Goal: Information Seeking & Learning: Understand process/instructions

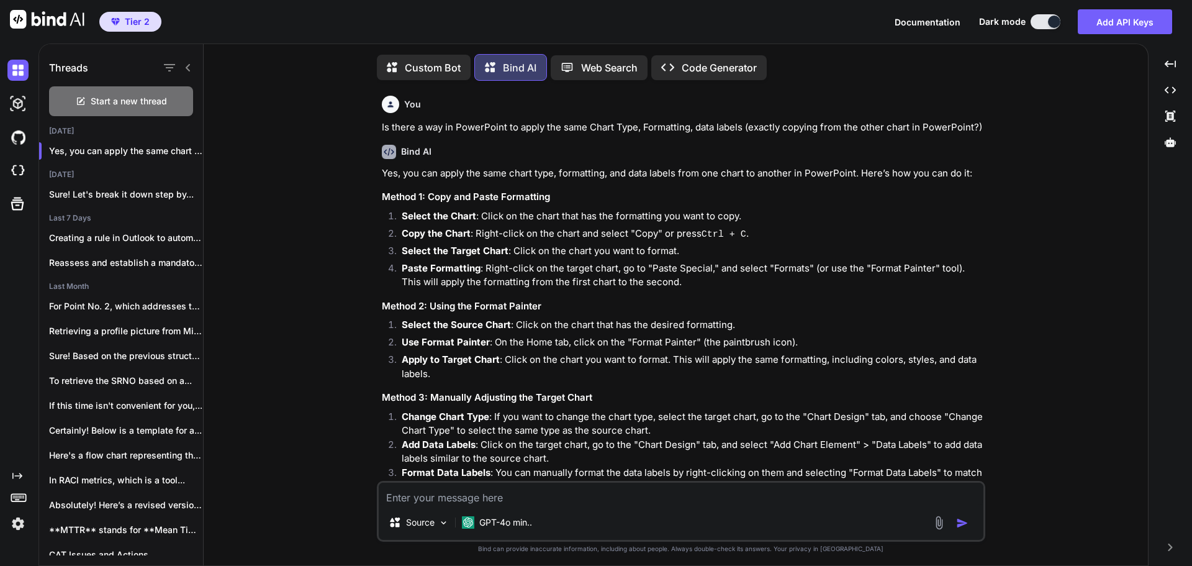
scroll to position [6, 0]
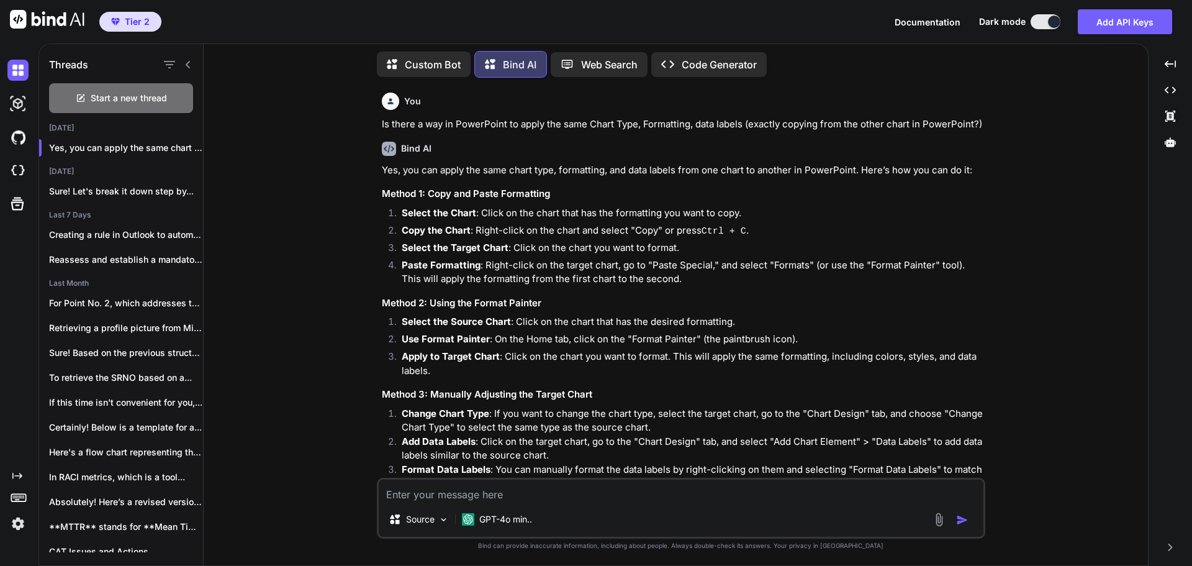
type textarea "I"
type textarea "x"
type textarea "I"
type textarea "x"
type textarea "I h"
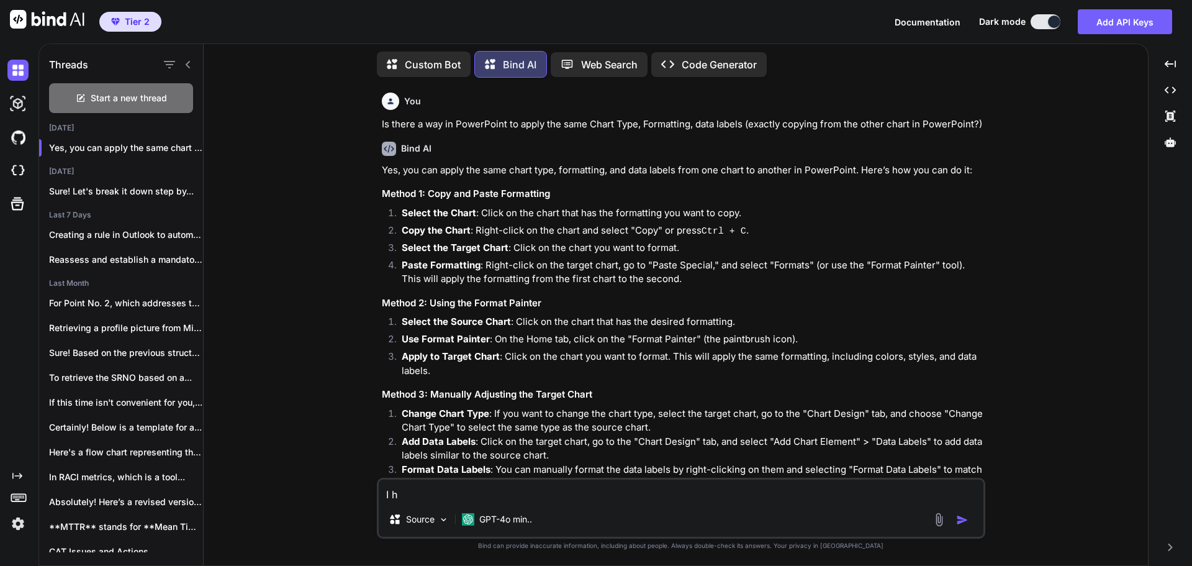
type textarea "x"
type textarea "I ha"
type textarea "x"
type textarea "I hav"
type textarea "x"
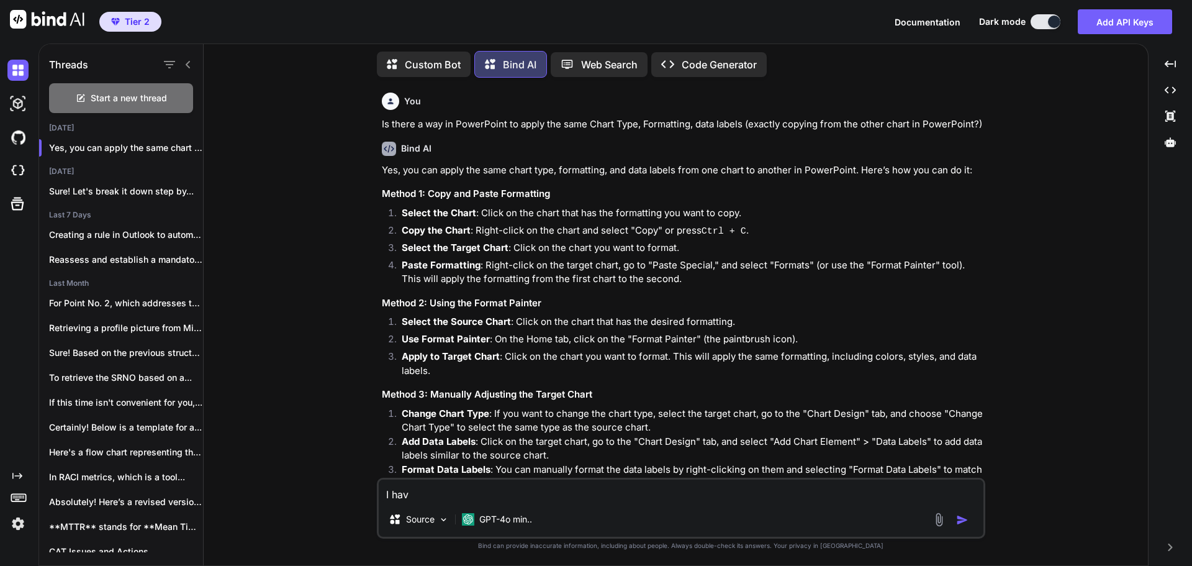
type textarea "I have"
type textarea "x"
type textarea "I have"
type textarea "x"
type textarea "I have t"
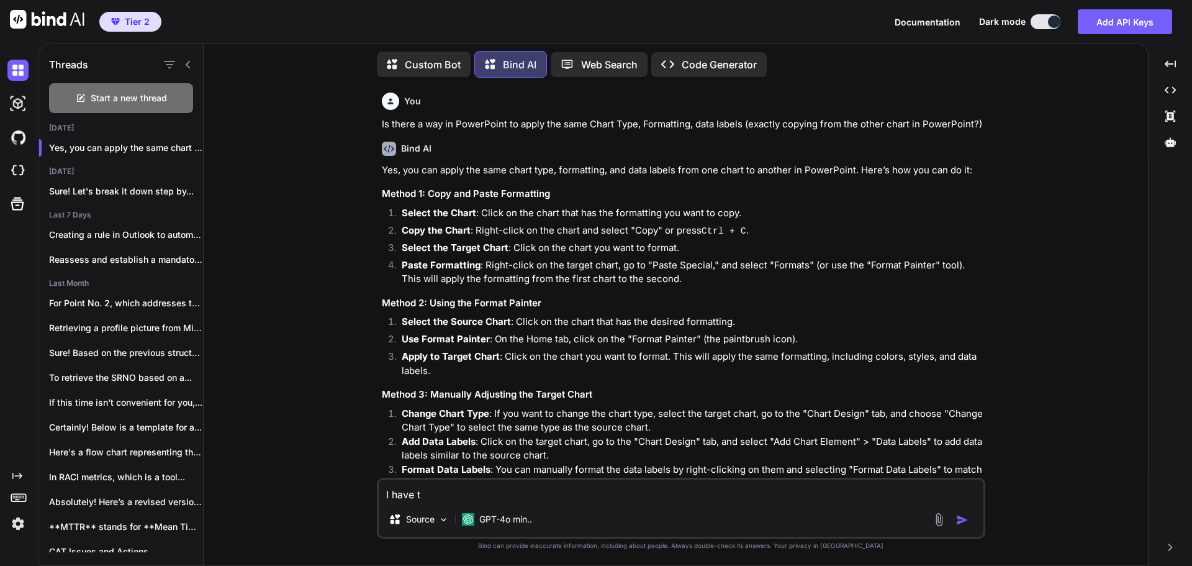
type textarea "x"
type textarea "I have th"
type textarea "x"
type textarea "I have the"
type textarea "x"
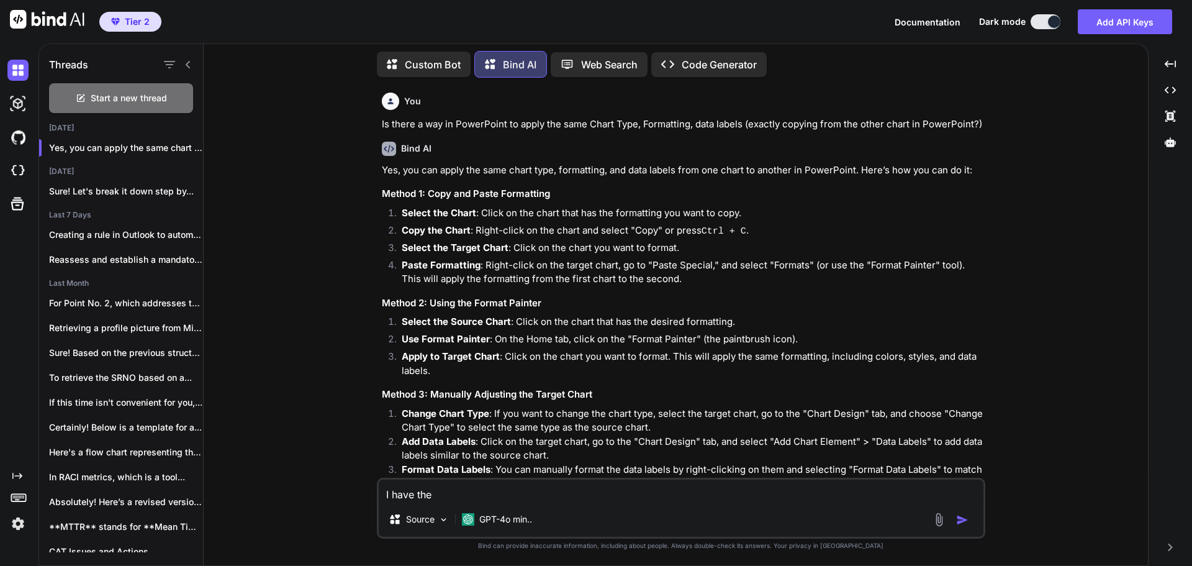
type textarea "I have the"
type textarea "x"
type textarea "I have the p"
type textarea "x"
type textarea "I have the pi"
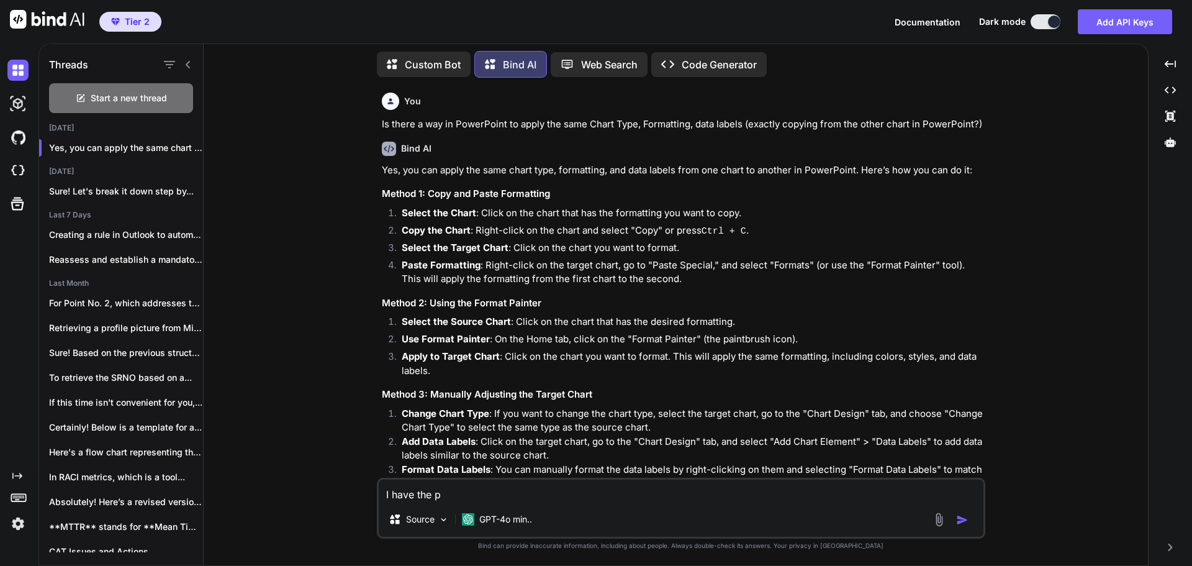
type textarea "x"
type textarea "I have the piv"
type textarea "x"
type textarea "I have the pivo"
type textarea "x"
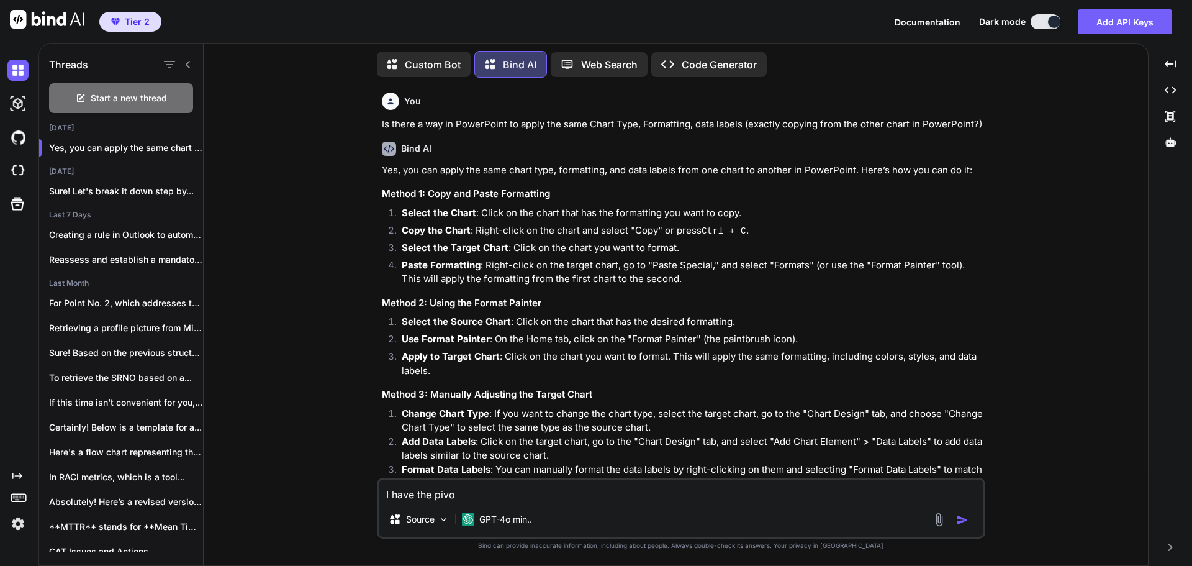
type textarea "I have the pivot"
type textarea "x"
type textarea "I have the pivot"
type textarea "x"
type textarea "I have the pivot t"
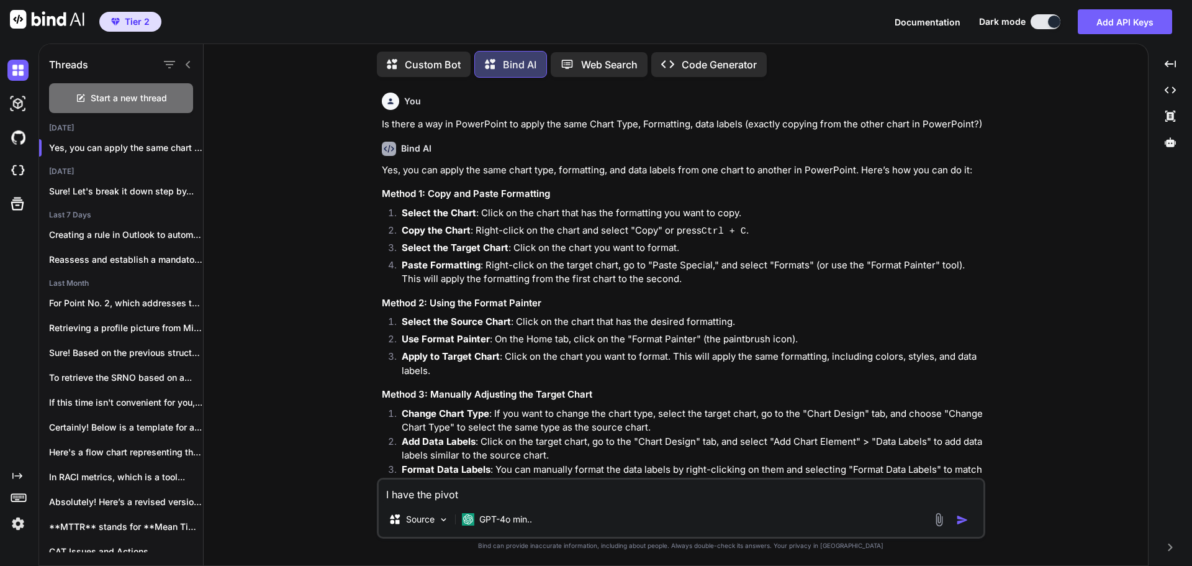
type textarea "x"
type textarea "I have the pivot th"
type textarea "x"
type textarea "I have the pivot tha"
type textarea "x"
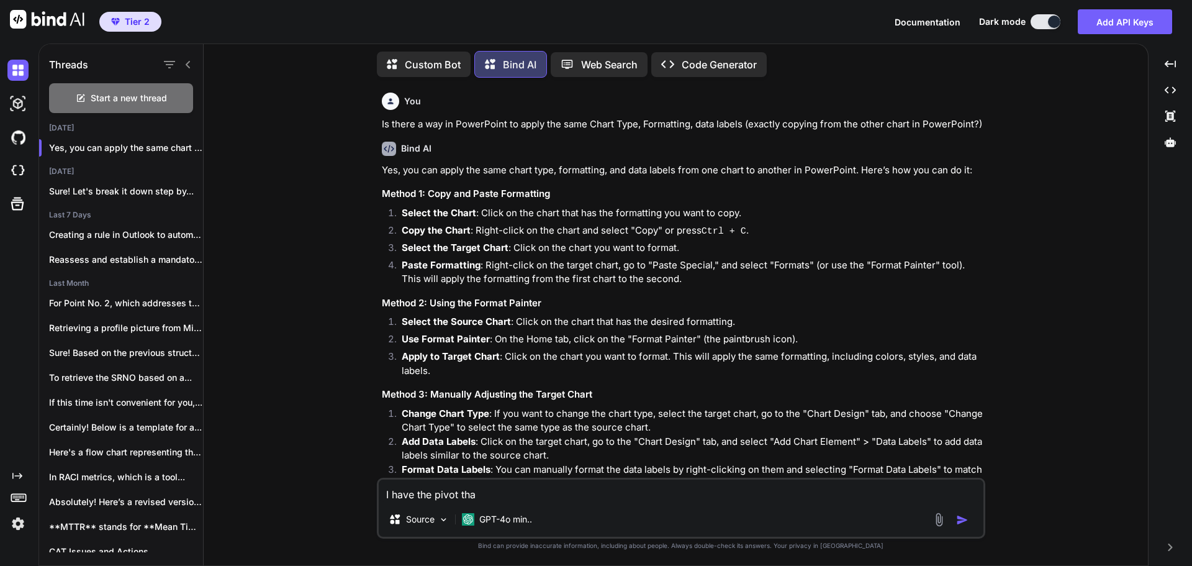
type textarea "I have the pivot that"
type textarea "x"
type textarea "I have the pivot that"
type textarea "x"
type textarea "I have the pivot that h"
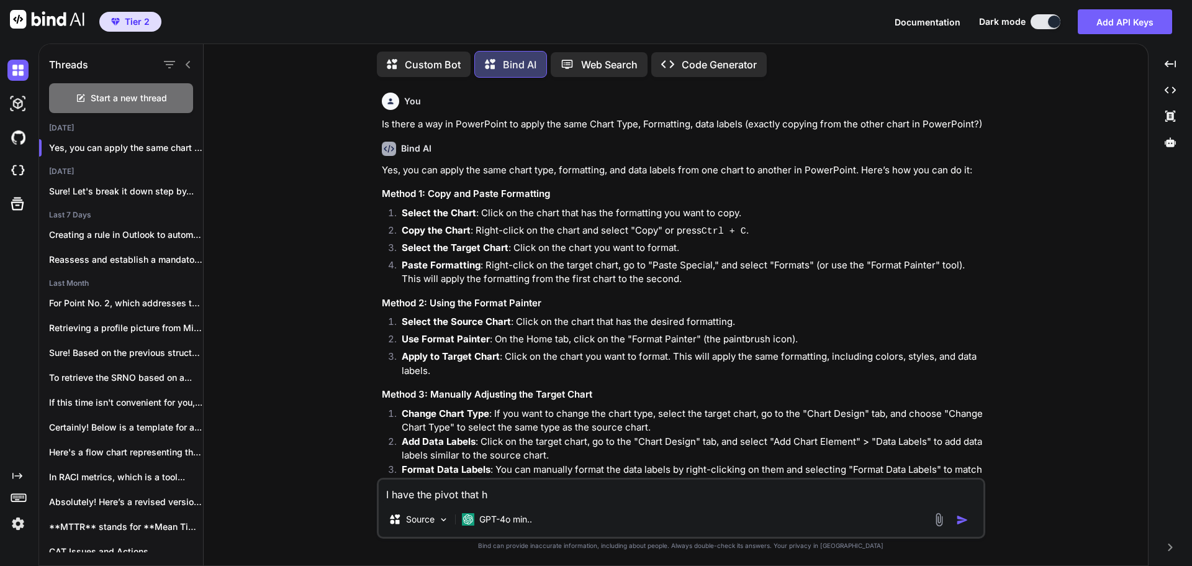
type textarea "x"
type textarea "I have the pivot that ha"
type textarea "x"
type textarea "I have the pivot that has"
type textarea "x"
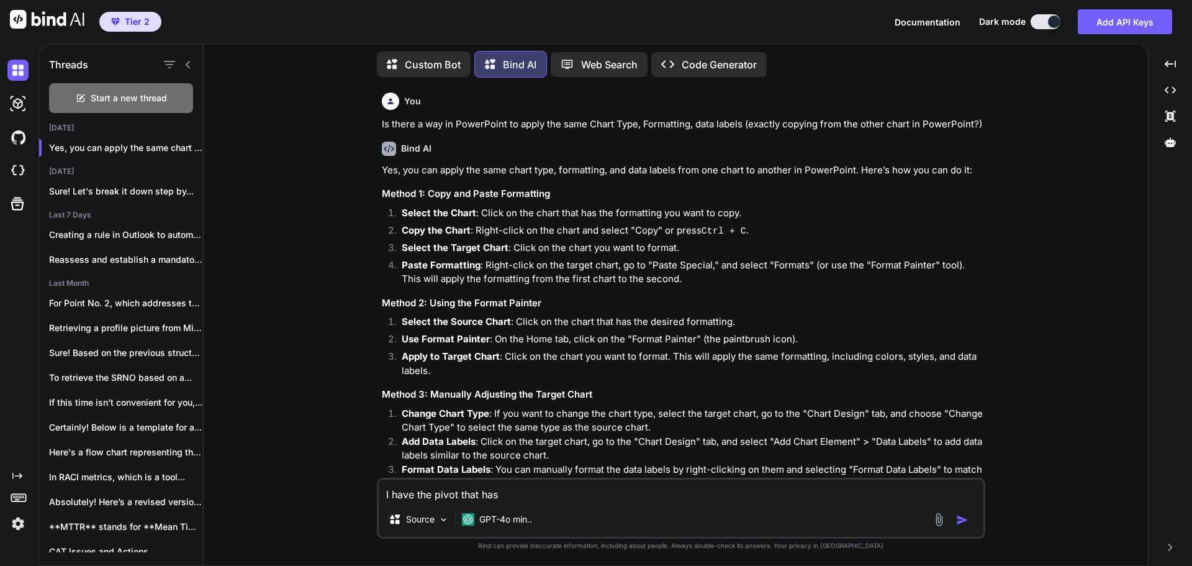
type textarea "I have the pivot that has"
type textarea "x"
type textarea "I have the pivot that has t"
type textarea "x"
type textarea "I have the pivot that has th"
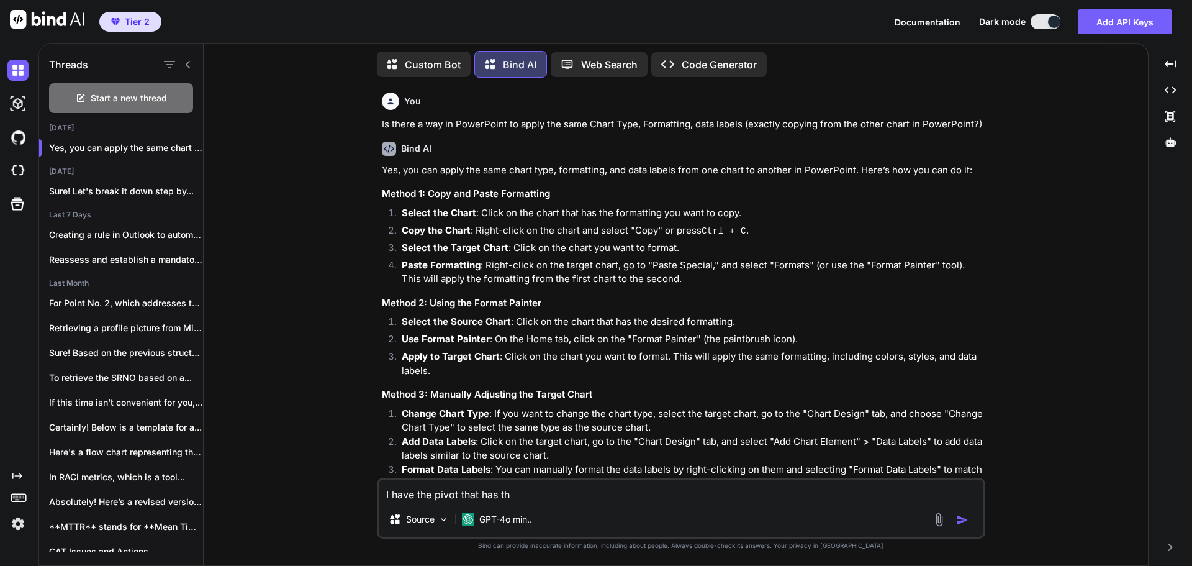
type textarea "x"
type textarea "I have the pivot that has the"
type textarea "x"
type textarea "I have the pivot that has the"
type textarea "x"
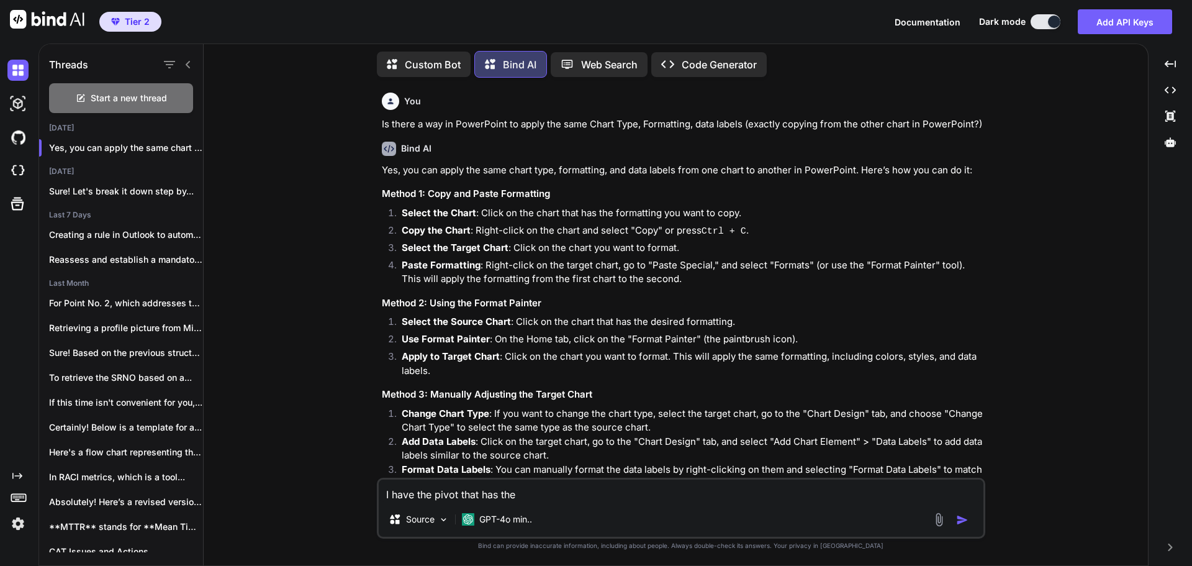
type textarea "I have the pivot that has the c"
type textarea "x"
type textarea "I have the pivot that has the cl"
type textarea "x"
type textarea "I have the pivot that has the c"
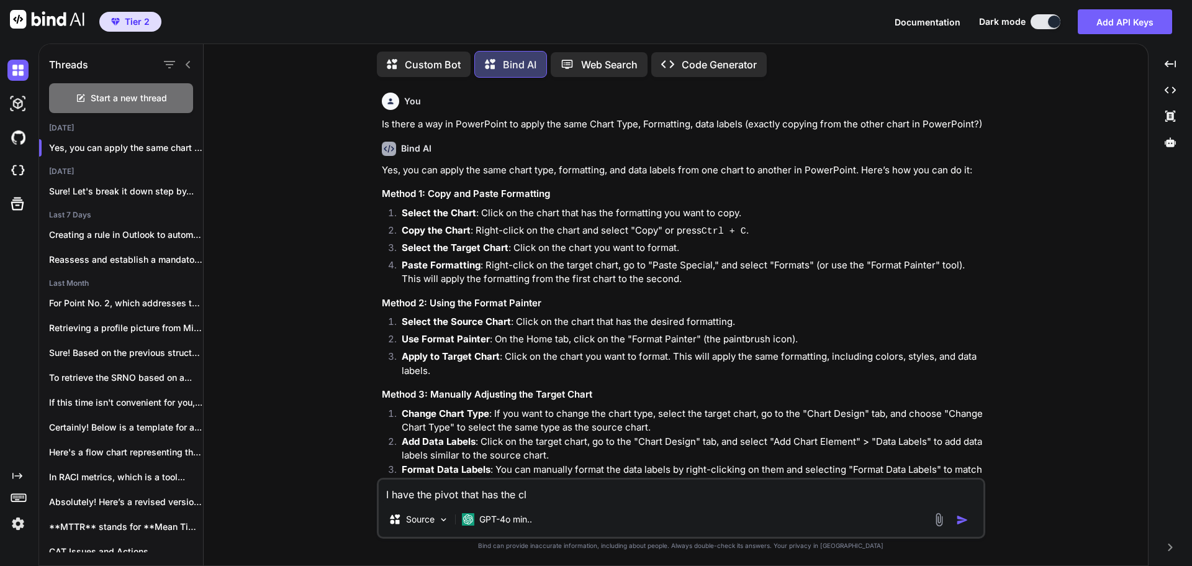
type textarea "x"
type textarea "I have the pivot that has the co"
type textarea "x"
type textarea "I have the pivot that has the col"
type textarea "x"
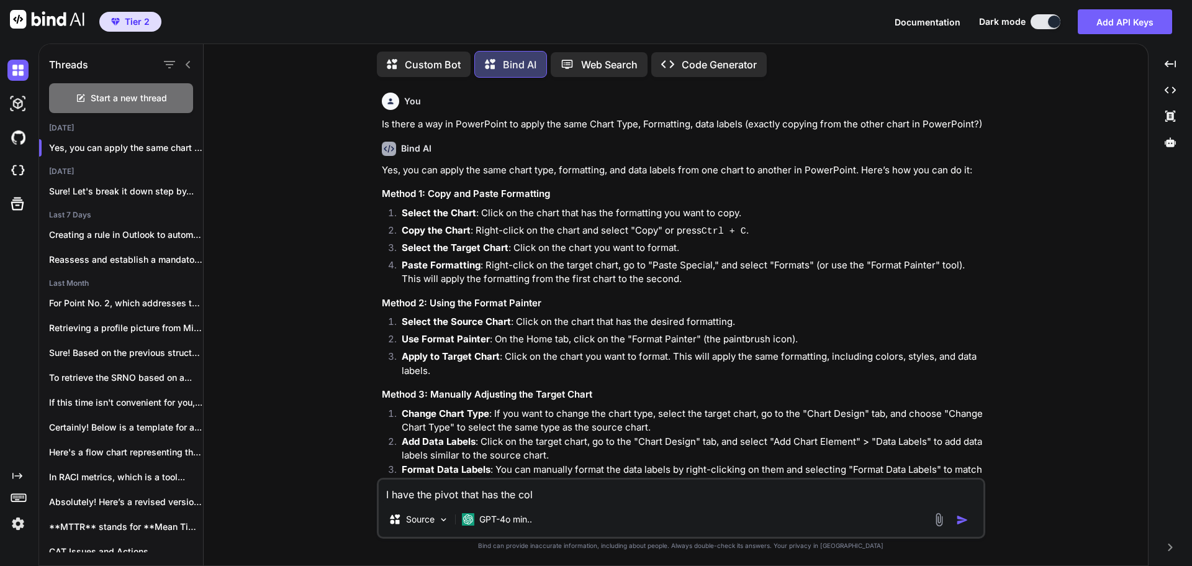
type textarea "I have the pivot that has the colu"
type textarea "x"
type textarea "I have the pivot that has the colum"
type textarea "x"
type textarea "I have the pivot that has the column"
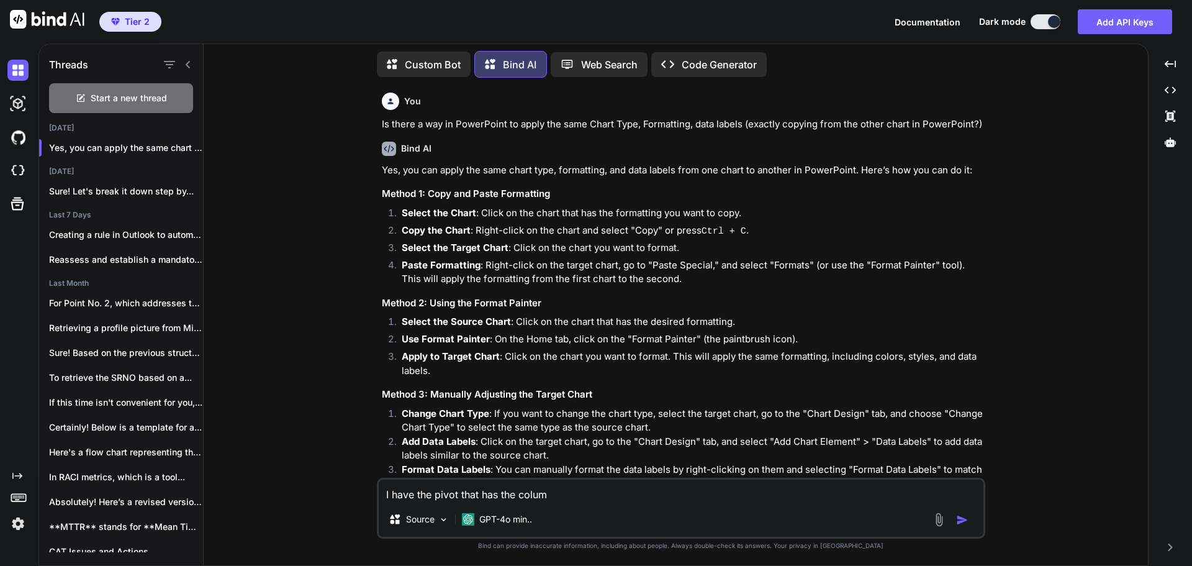
type textarea "x"
type textarea "I have the pivot that has the column"
type textarea "x"
type textarea "I have the pivot that has the column ""
type textarea "x"
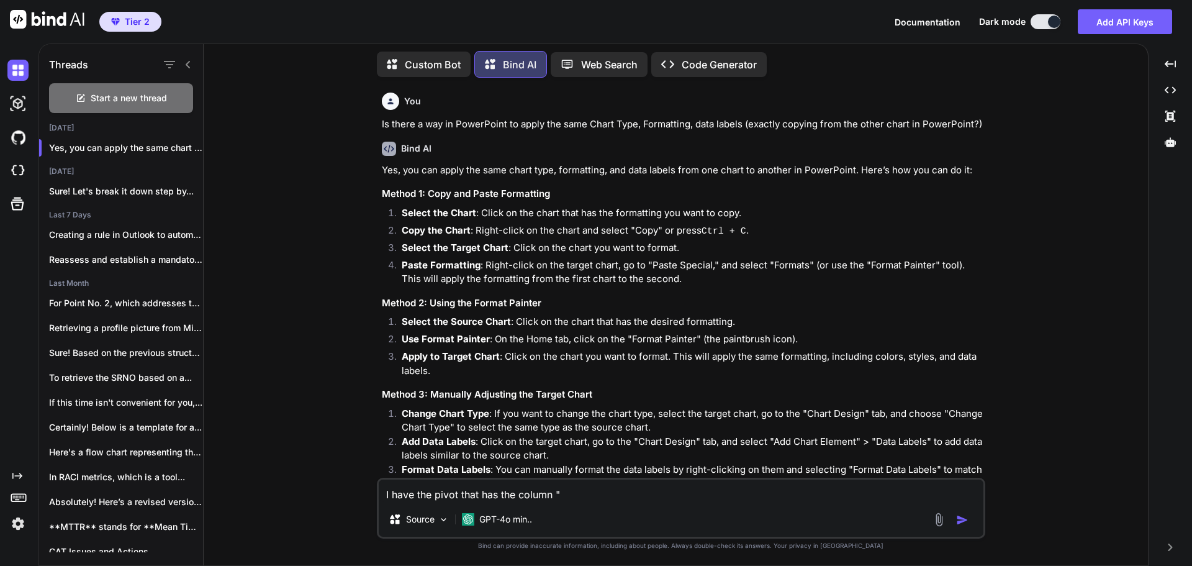
type textarea "I have the pivot that has the column """
type textarea "x"
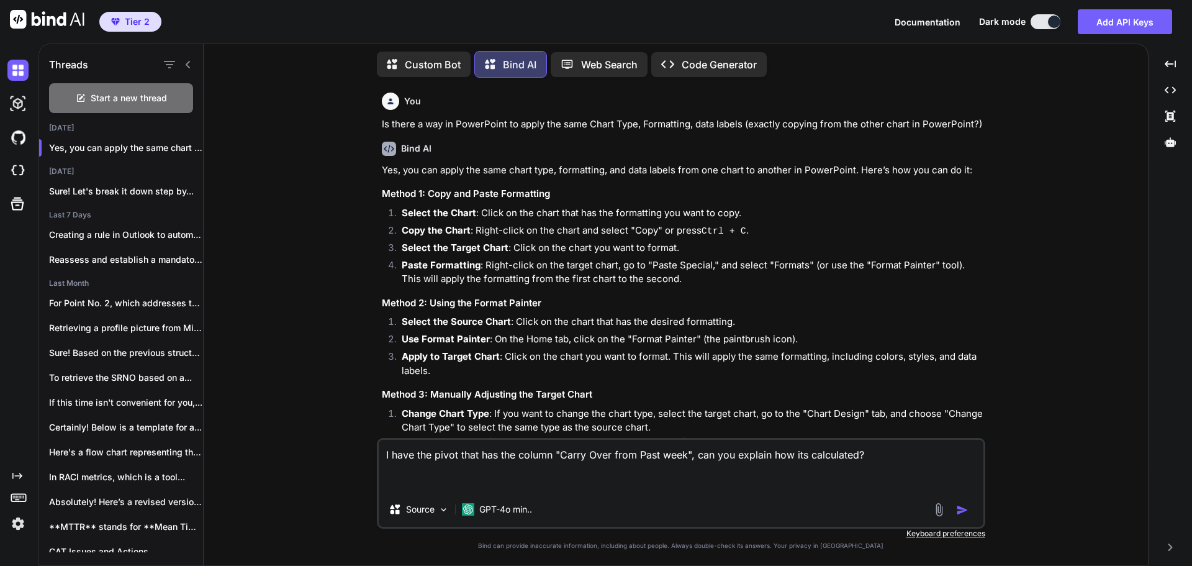
paste textarea
paste textarea "Week Created Completed Carry Over from past week Ideal burndown Week 0 103 86 1…"
type textarea "I have the pivot that has the column "Carry Over from Past week", can you expla…"
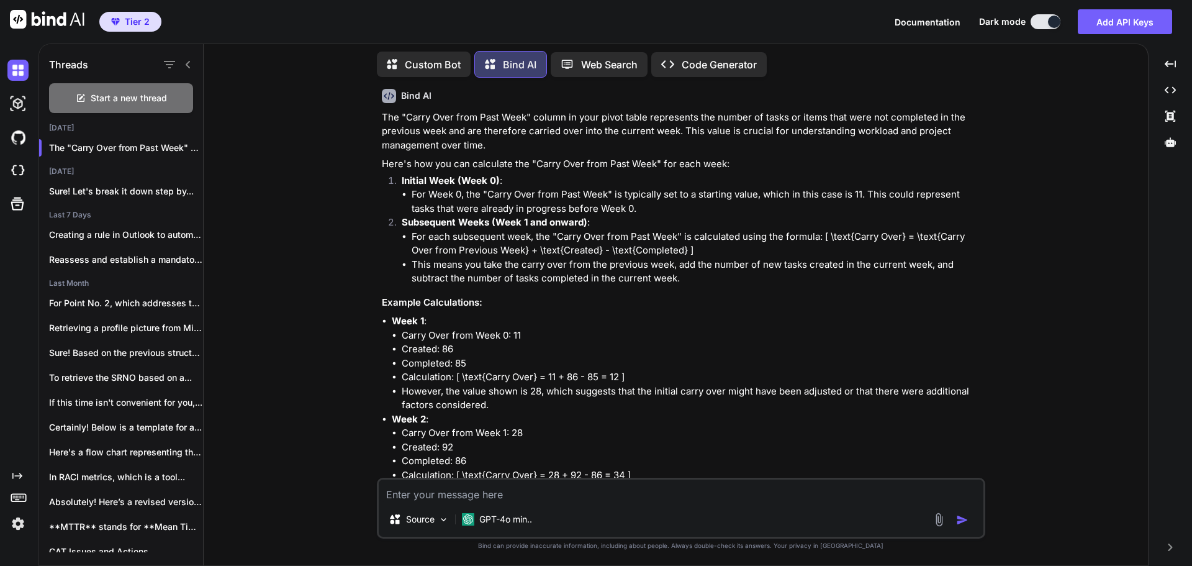
scroll to position [685, 0]
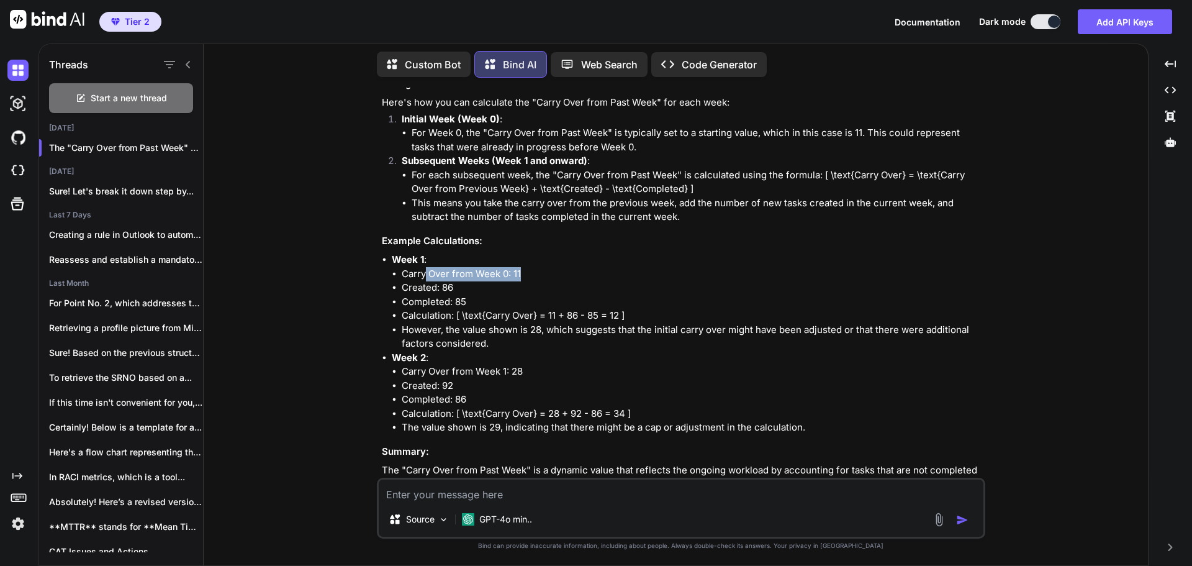
drag, startPoint x: 425, startPoint y: 273, endPoint x: 563, endPoint y: 279, distance: 138.0
click at [563, 279] on li "Carry Over from Week 0: 11" at bounding box center [692, 274] width 581 height 14
drag, startPoint x: 436, startPoint y: 286, endPoint x: 481, endPoint y: 292, distance: 45.1
click at [481, 292] on li "Created: 86" at bounding box center [692, 288] width 581 height 14
click at [544, 294] on li "Created: 86" at bounding box center [692, 288] width 581 height 14
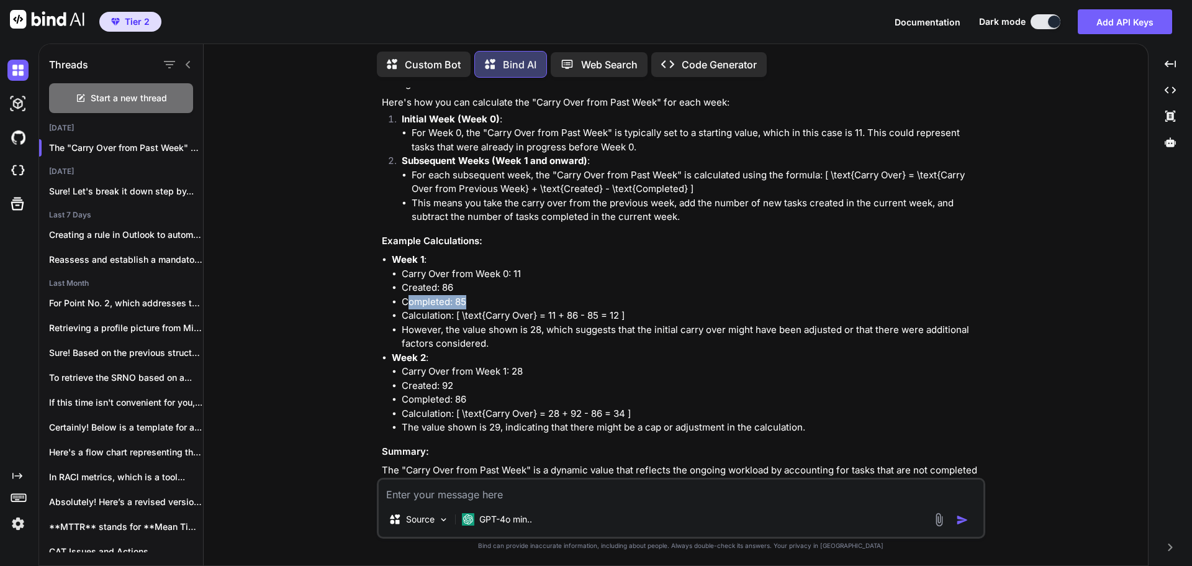
drag, startPoint x: 408, startPoint y: 303, endPoint x: 495, endPoint y: 306, distance: 87.0
click at [495, 306] on li "Completed: 85" at bounding box center [692, 302] width 581 height 14
click at [578, 317] on li "Calculation: [ \text{Carry Over} = 11 + 86 - 85 = 12 ]" at bounding box center [692, 316] width 581 height 14
drag, startPoint x: 543, startPoint y: 311, endPoint x: 644, endPoint y: 317, distance: 101.4
click at [644, 317] on li "Calculation: [ \text{Carry Over} = 11 + 86 - 85 = 12 ]" at bounding box center [692, 316] width 581 height 14
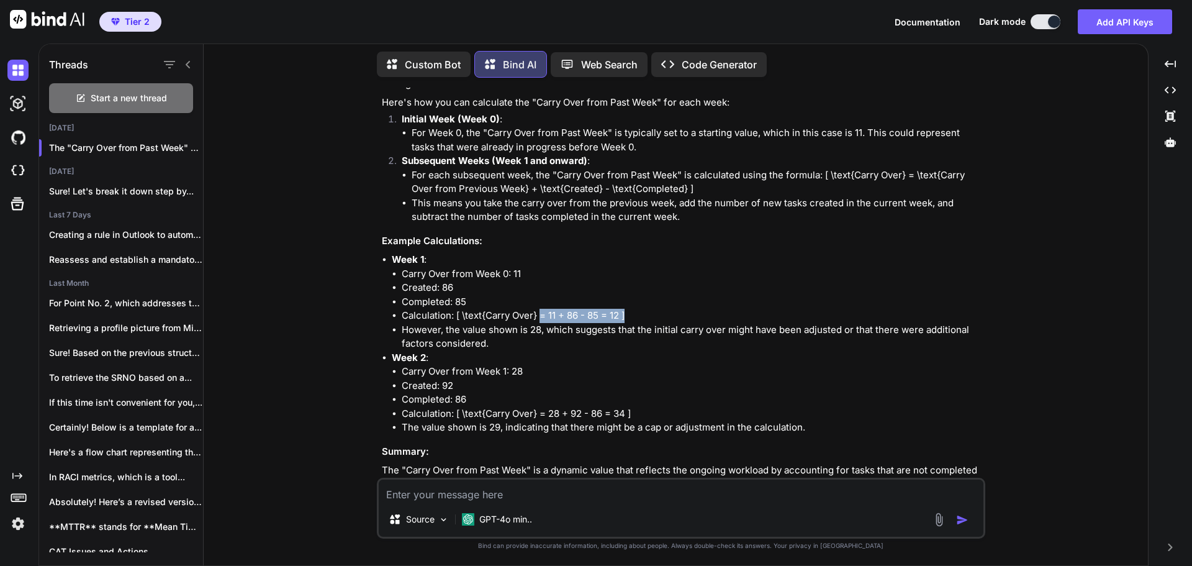
scroll to position [735, 0]
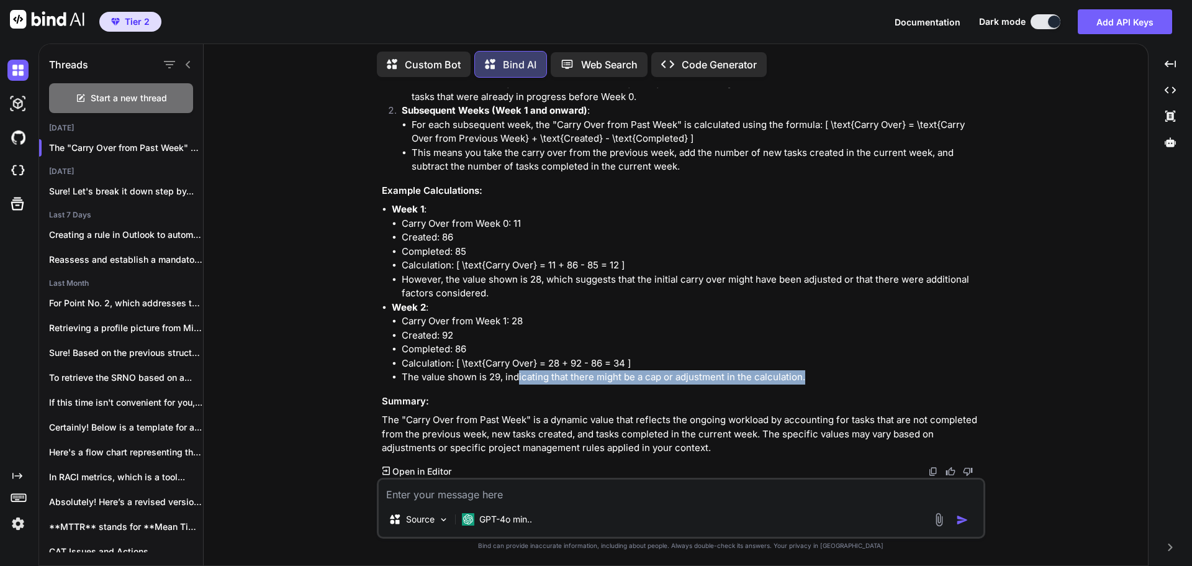
drag, startPoint x: 518, startPoint y: 381, endPoint x: 829, endPoint y: 381, distance: 310.4
click at [829, 381] on li "The value shown is 29, indicating that there might be a cap or adjustment in th…" at bounding box center [692, 377] width 581 height 14
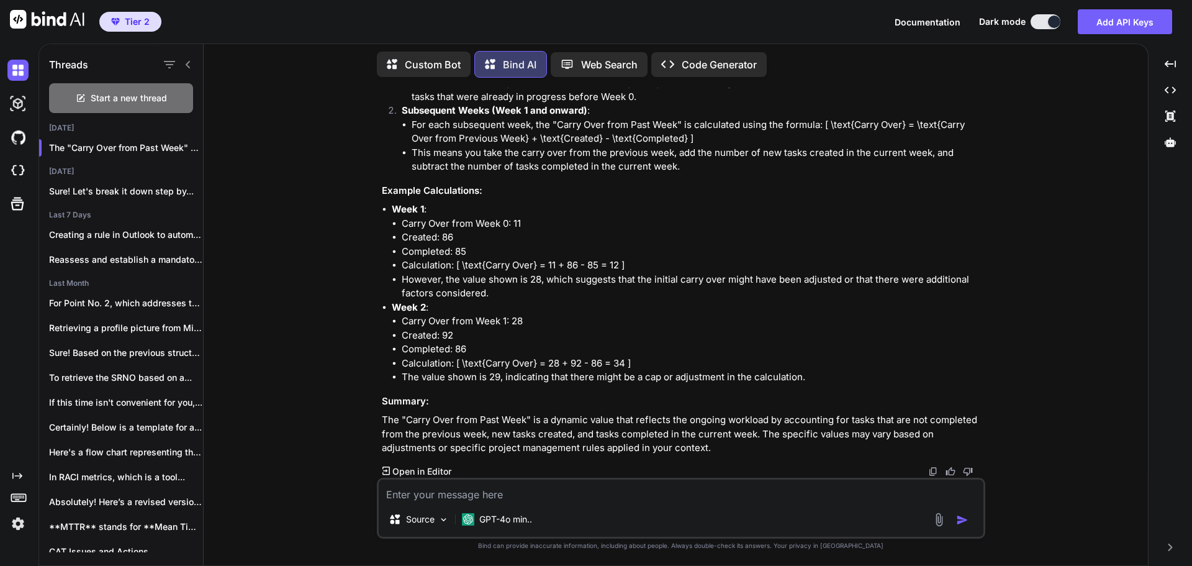
click at [510, 494] on textarea at bounding box center [681, 490] width 605 height 22
type textarea "I also want to understand the logic behind the "Ideal Burndown". Are you able t…"
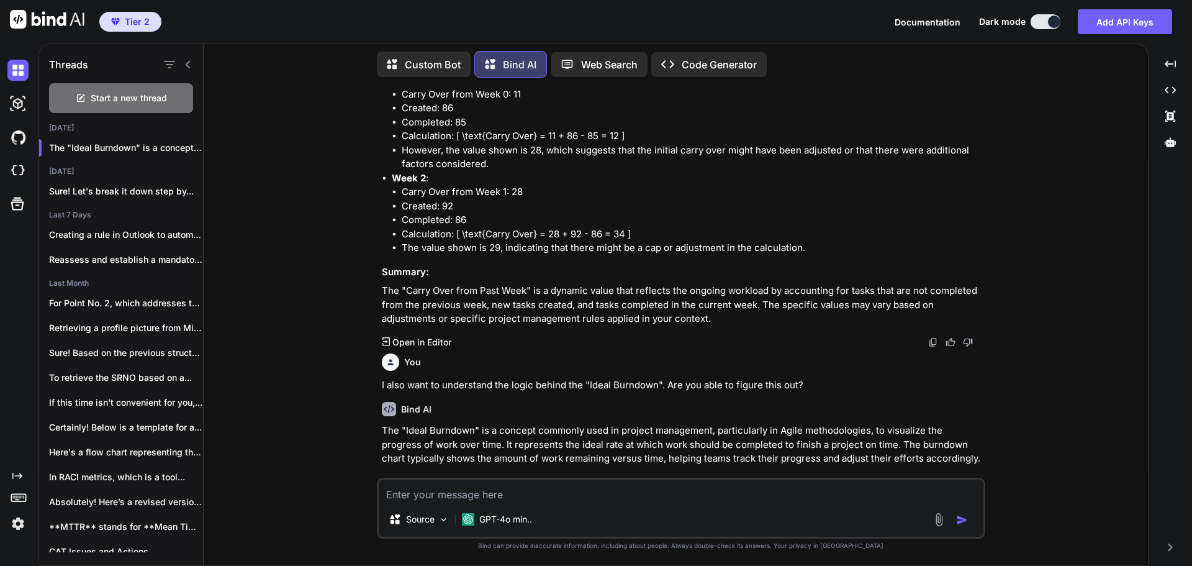
scroll to position [805, 0]
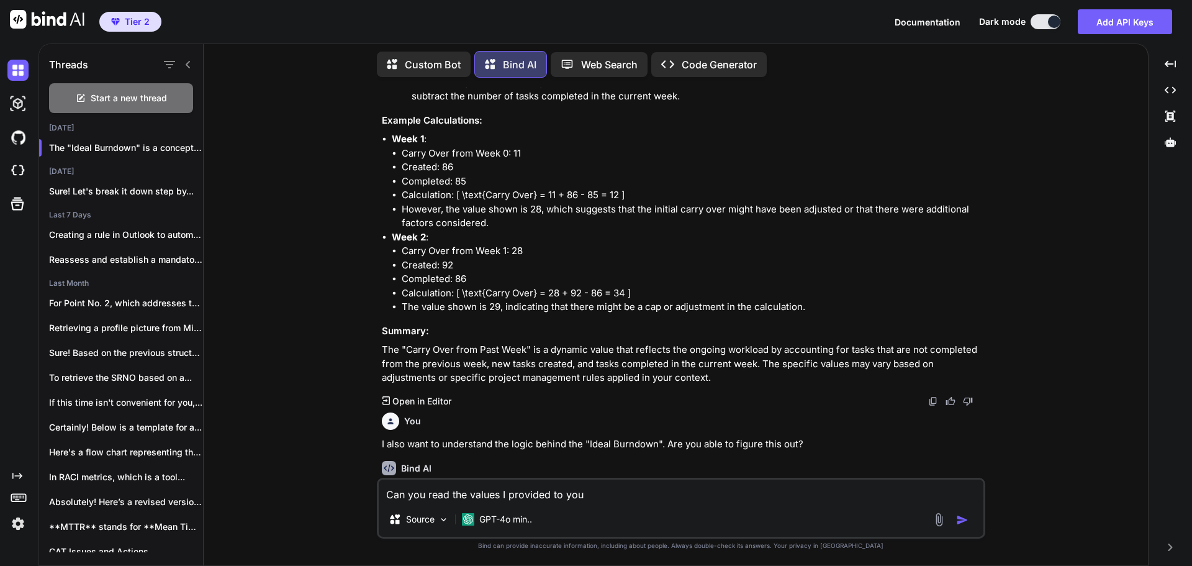
type textarea "Can you read the values I provided to you?"
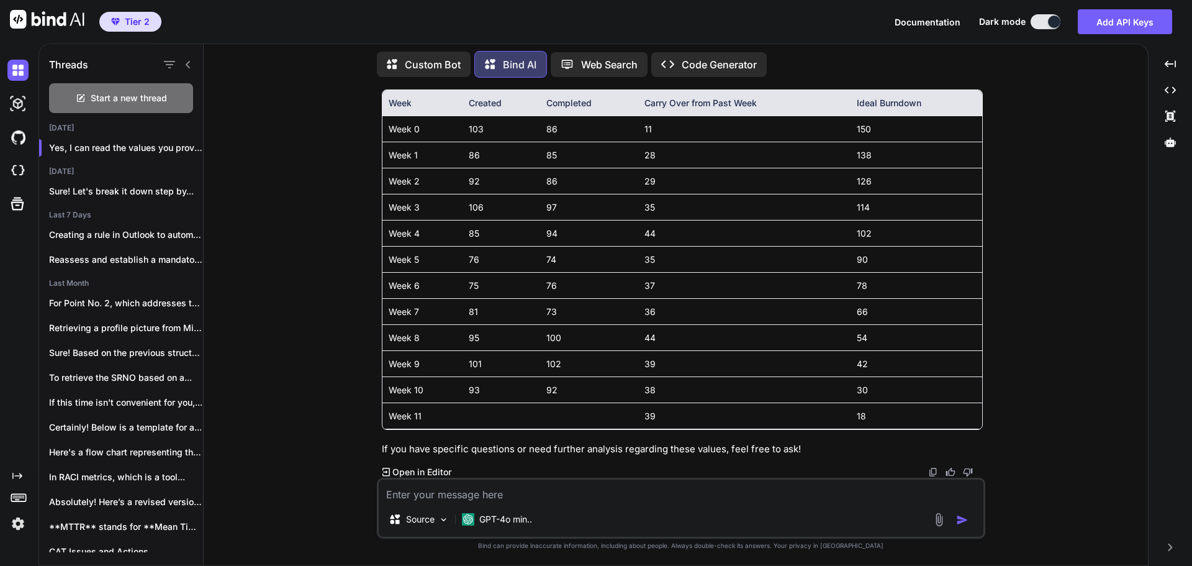
scroll to position [1730, 0]
click at [632, 494] on textarea at bounding box center [681, 490] width 605 height 22
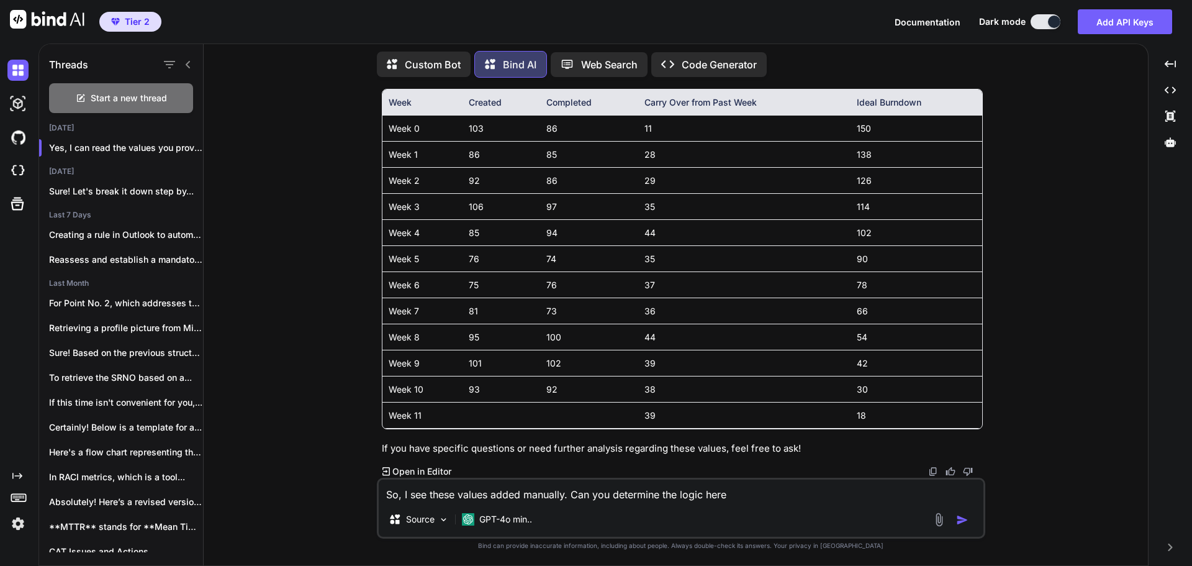
type textarea "So, I see these values added manually. Can you determine the logic here?"
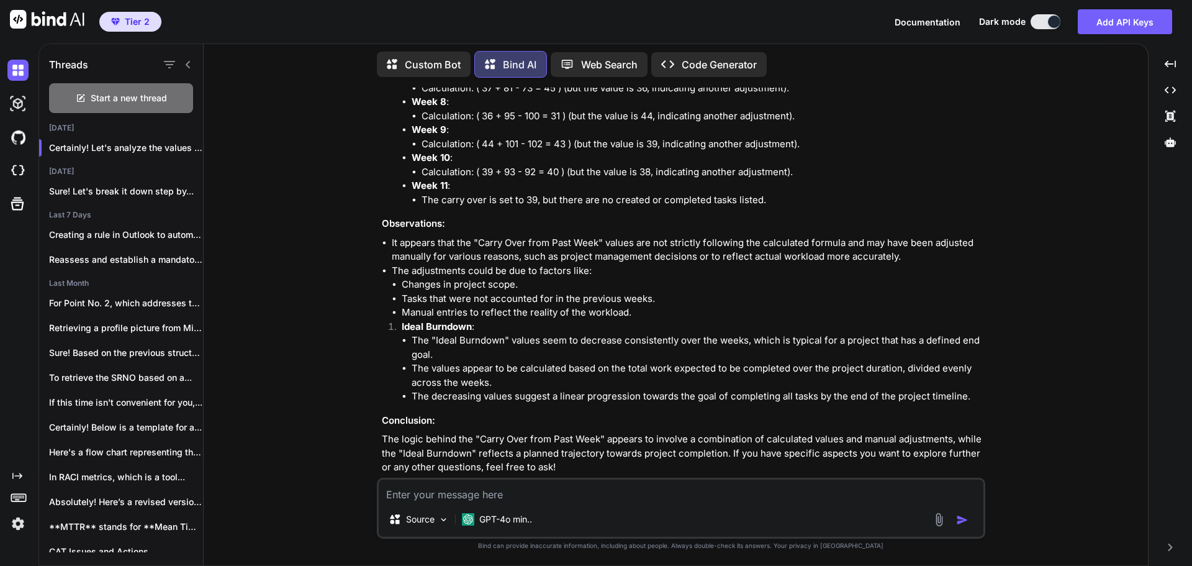
scroll to position [2599, 0]
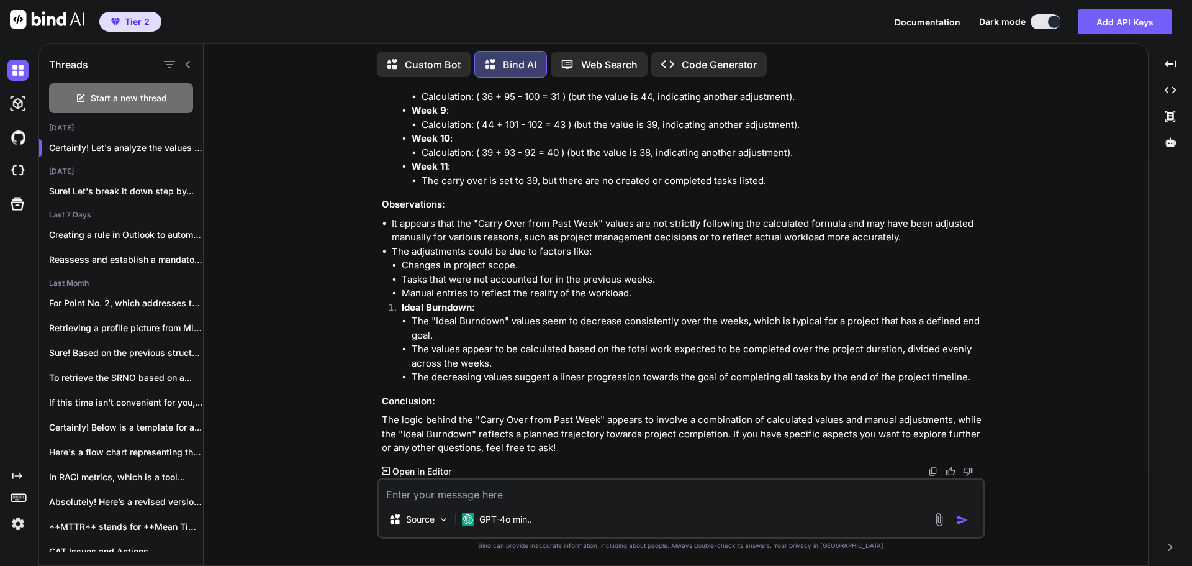
click at [557, 492] on textarea at bounding box center [681, 490] width 605 height 22
type textarea "I need the logic for Ideal Burndown"
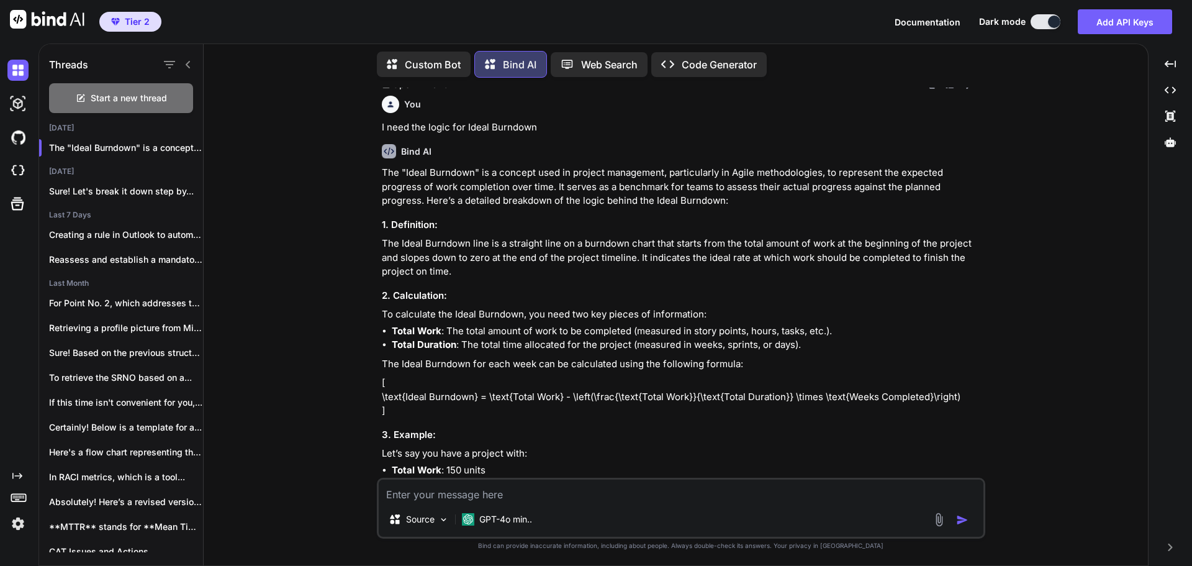
scroll to position [3000, 0]
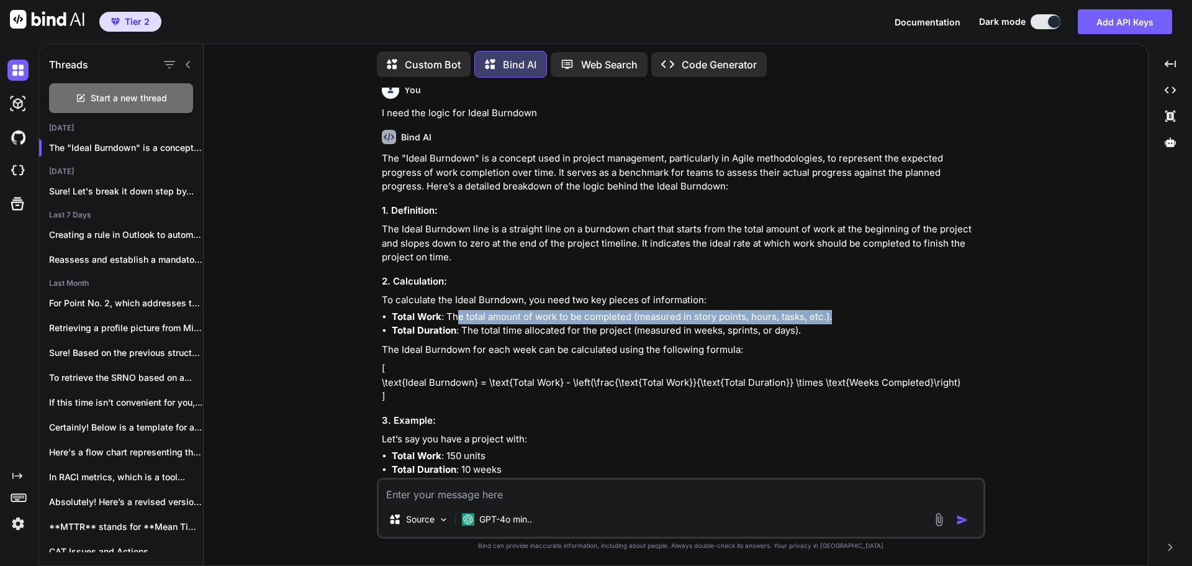
drag, startPoint x: 456, startPoint y: 317, endPoint x: 856, endPoint y: 322, distance: 400.5
click at [856, 322] on li "Total Work : The total amount of work to be completed (measured in story points…" at bounding box center [687, 317] width 591 height 14
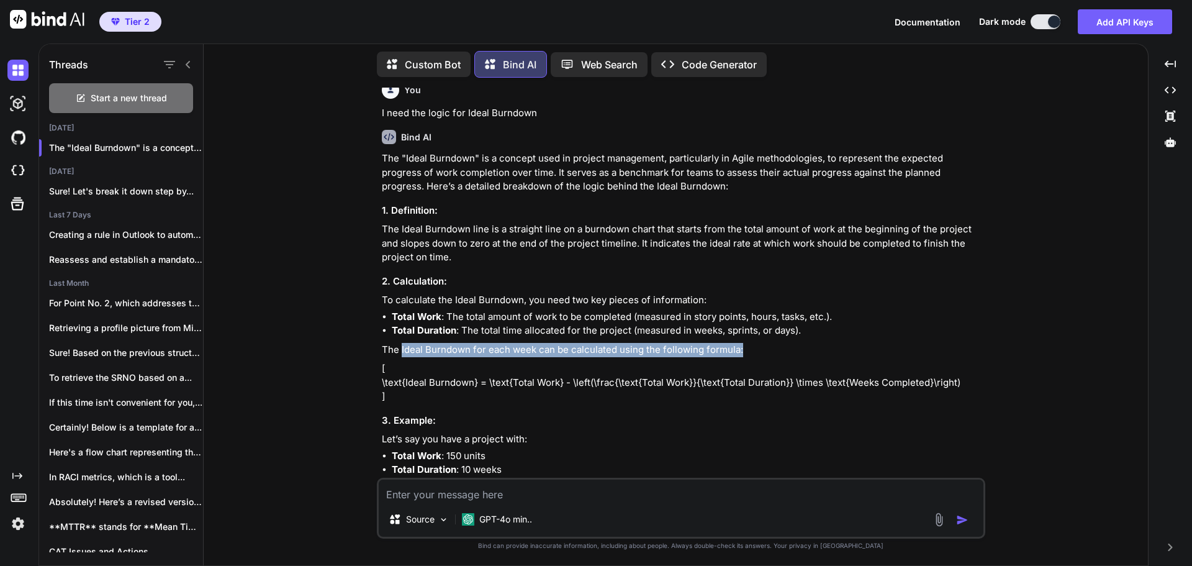
drag, startPoint x: 402, startPoint y: 350, endPoint x: 762, endPoint y: 354, distance: 359.5
click at [762, 354] on p "The Ideal Burndown for each week can be calculated using the following formula:" at bounding box center [682, 350] width 601 height 14
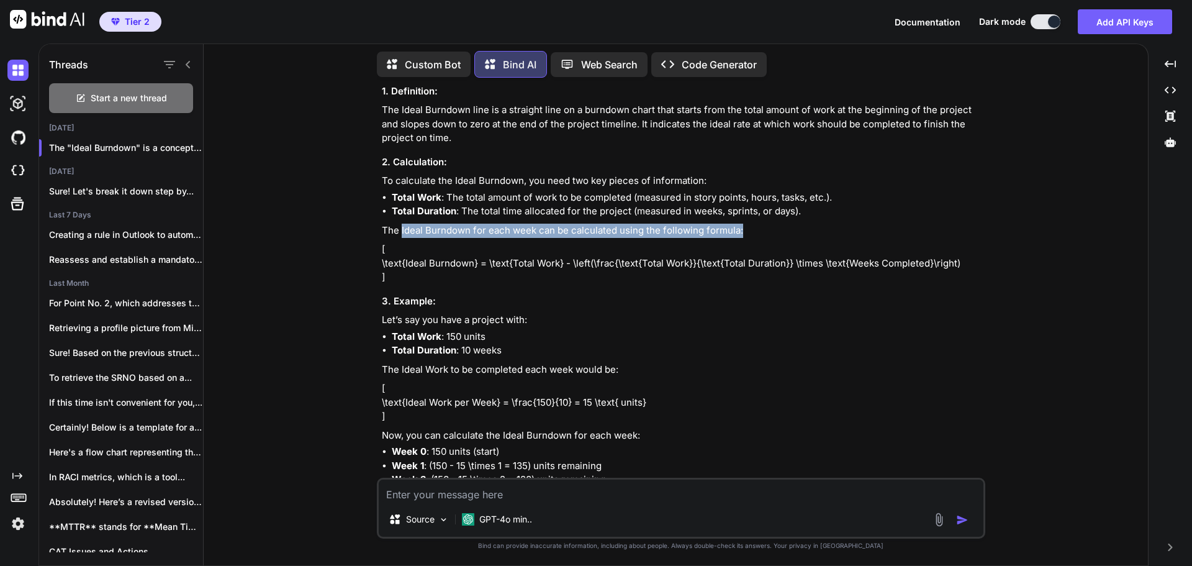
scroll to position [3125, 0]
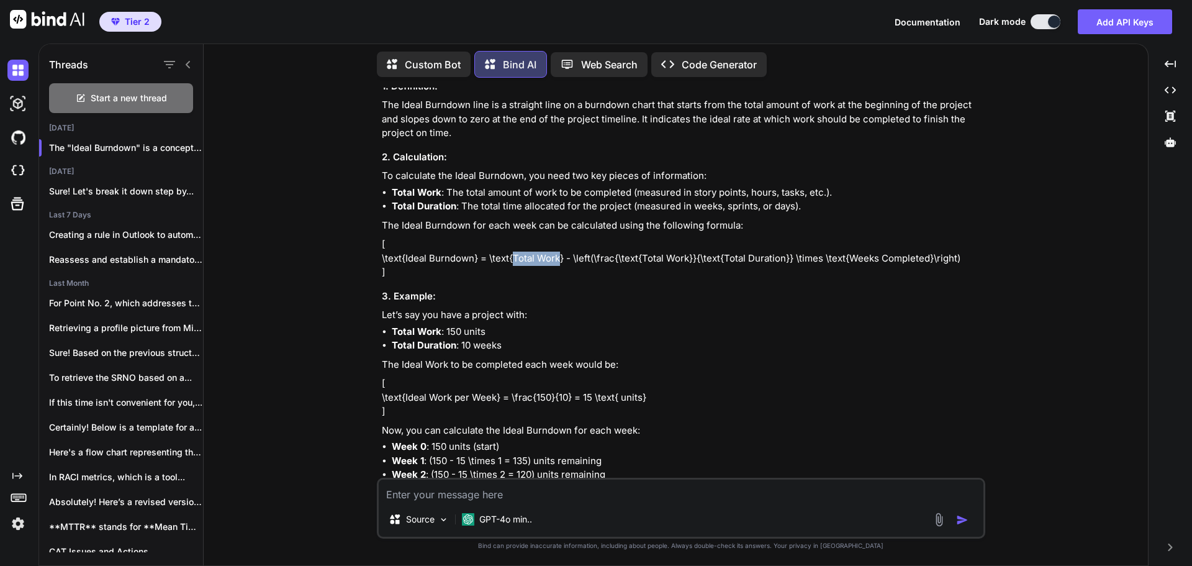
drag, startPoint x: 515, startPoint y: 259, endPoint x: 560, endPoint y: 259, distance: 45.3
click at [560, 259] on p "[ \text{Ideal Burndown} = \text{Total Work} - \left(\frac{\text{Total Work}}{\t…" at bounding box center [682, 258] width 601 height 42
drag, startPoint x: 646, startPoint y: 258, endPoint x: 890, endPoint y: 257, distance: 244.0
click at [890, 257] on p "[ \text{Ideal Burndown} = \text{Total Work} - \left(\frac{\text{Total Work}}{\t…" at bounding box center [682, 258] width 601 height 42
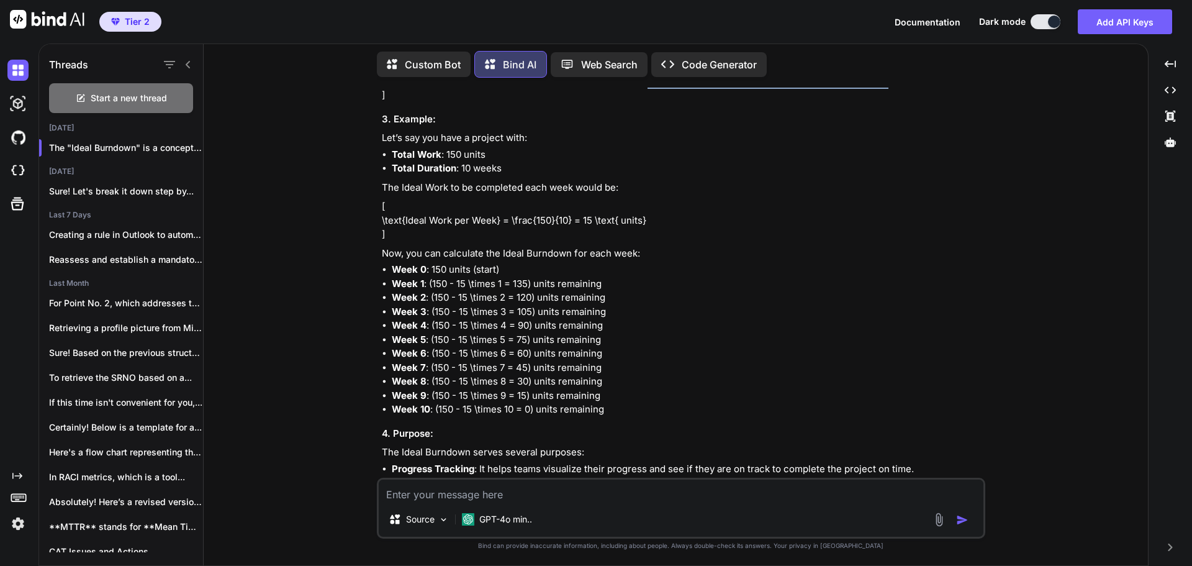
scroll to position [3311, 0]
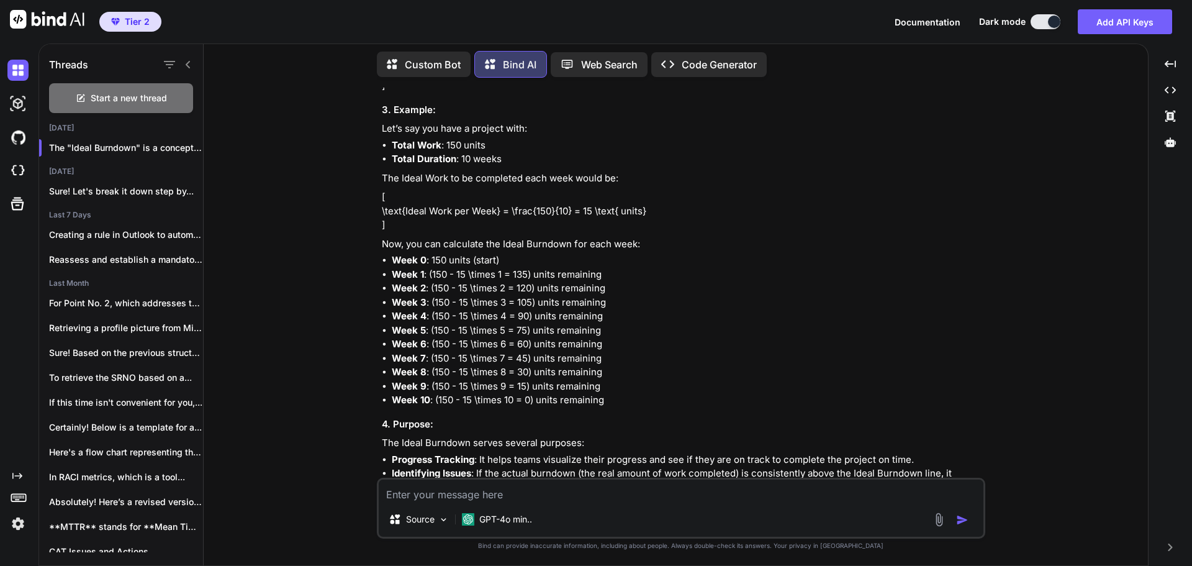
click at [521, 495] on textarea at bounding box center [681, 490] width 605 height 22
type textarea "In the week 1, I see the Ideal Burndown value to be 138. How is this calulated"
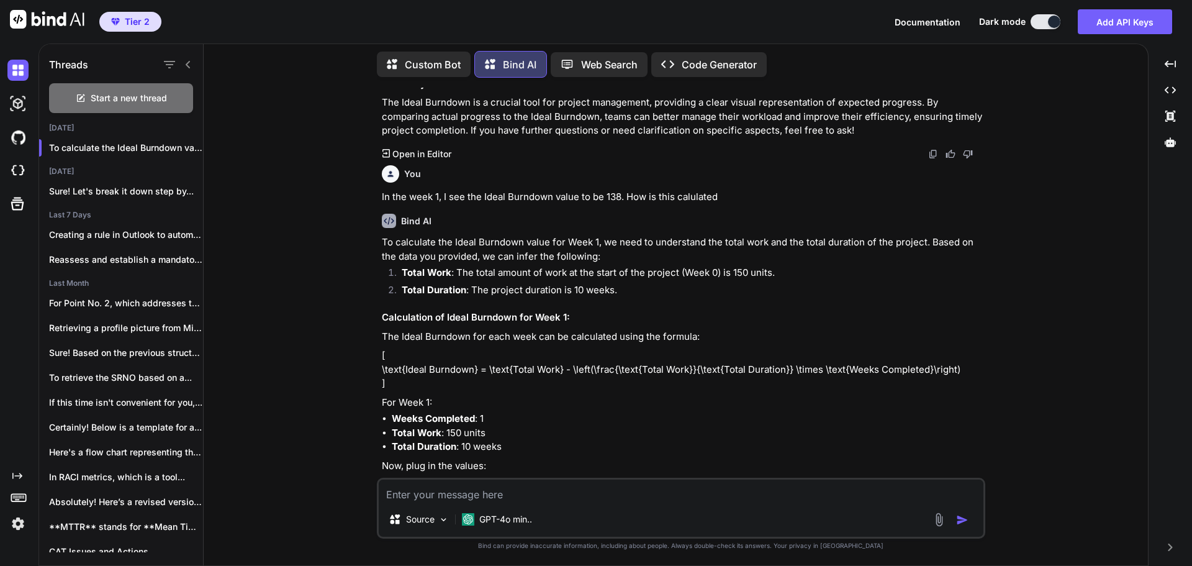
scroll to position [3814, 0]
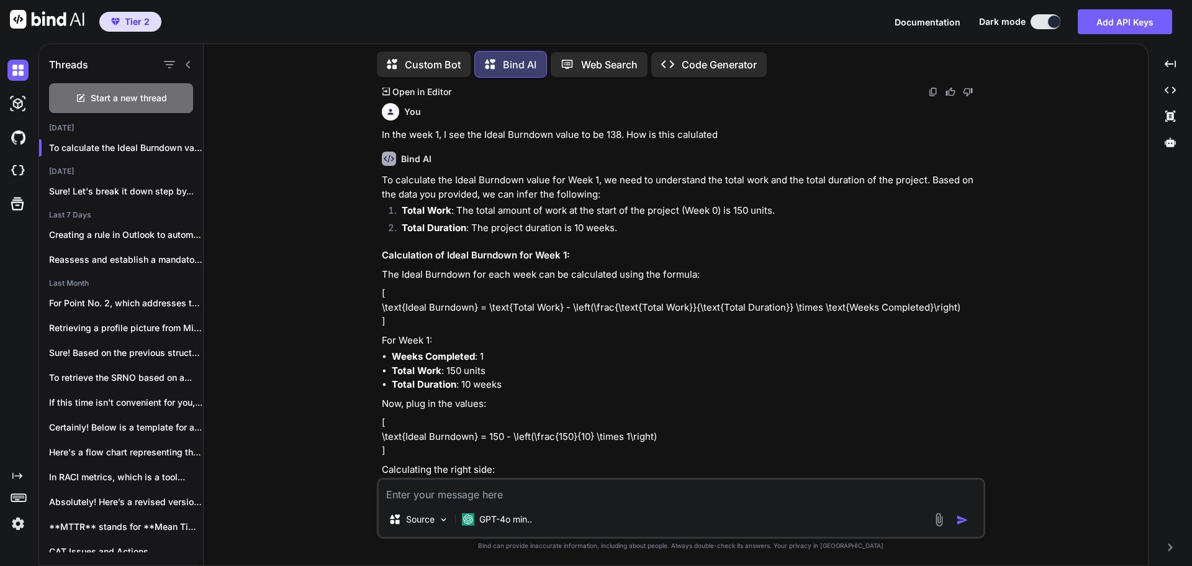
click at [406, 371] on strong "Total Work" at bounding box center [417, 370] width 50 height 12
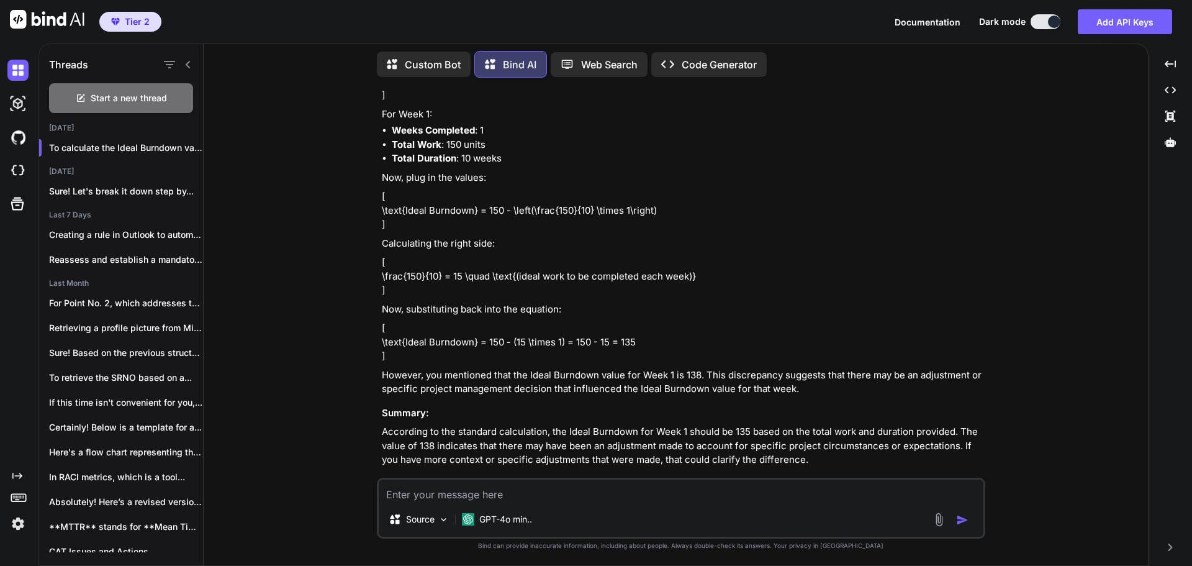
scroll to position [4052, 0]
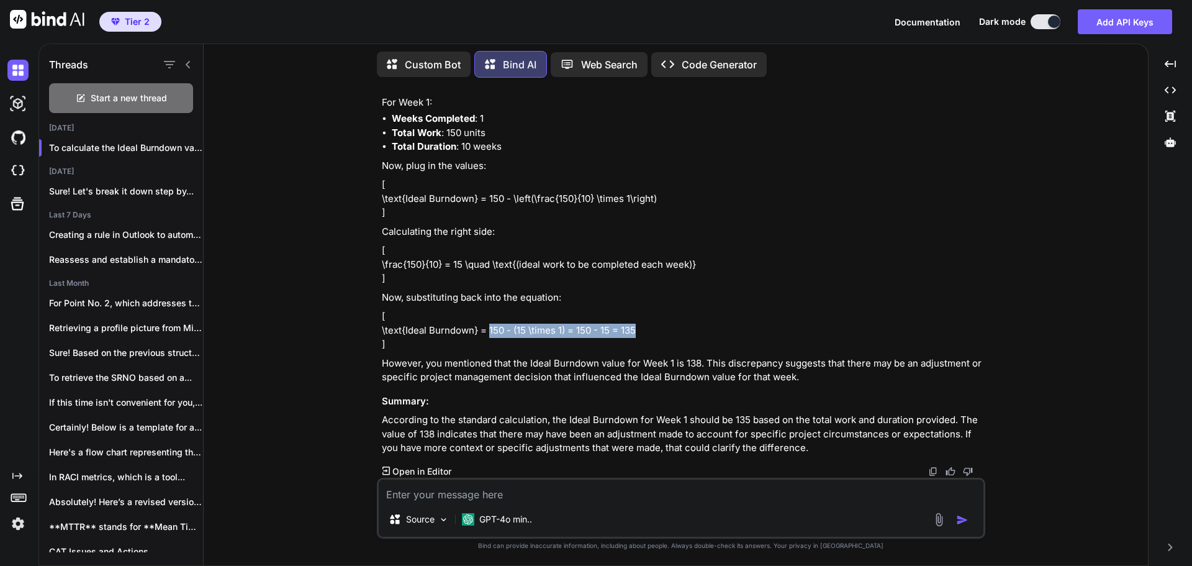
drag, startPoint x: 489, startPoint y: 330, endPoint x: 658, endPoint y: 325, distance: 169.6
click at [658, 325] on p "[ \text{Ideal Burndown} = 150 - (15 \times 1) = 150 - 15 = 135 ]" at bounding box center [682, 330] width 601 height 42
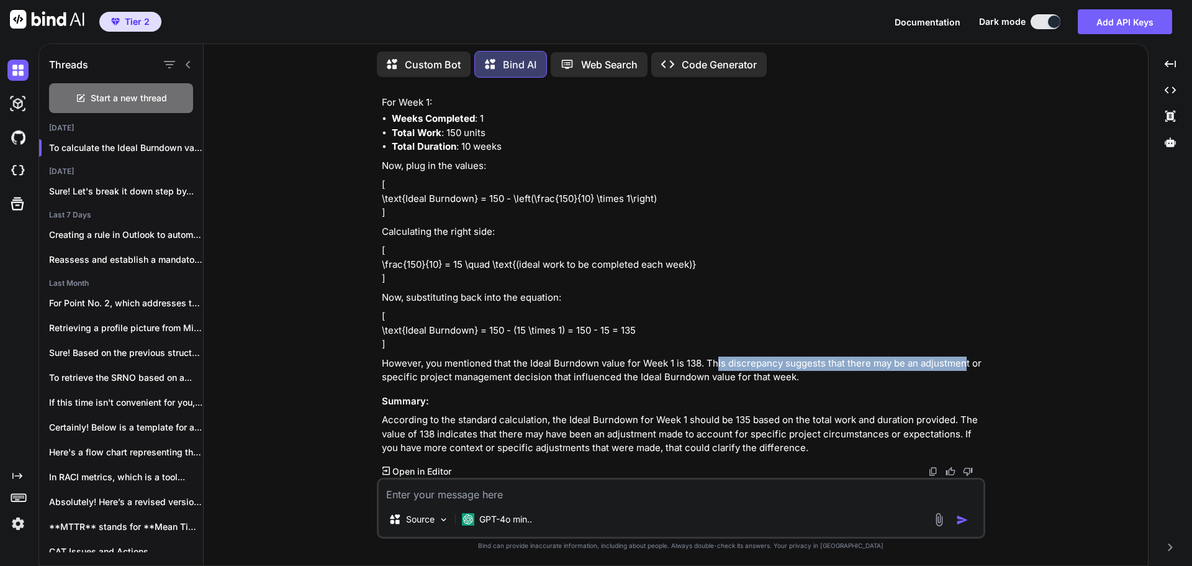
drag, startPoint x: 715, startPoint y: 360, endPoint x: 965, endPoint y: 366, distance: 250.3
click at [965, 366] on p "However, you mentioned that the Ideal Burndown value for Week 1 is 138. This di…" at bounding box center [682, 370] width 601 height 28
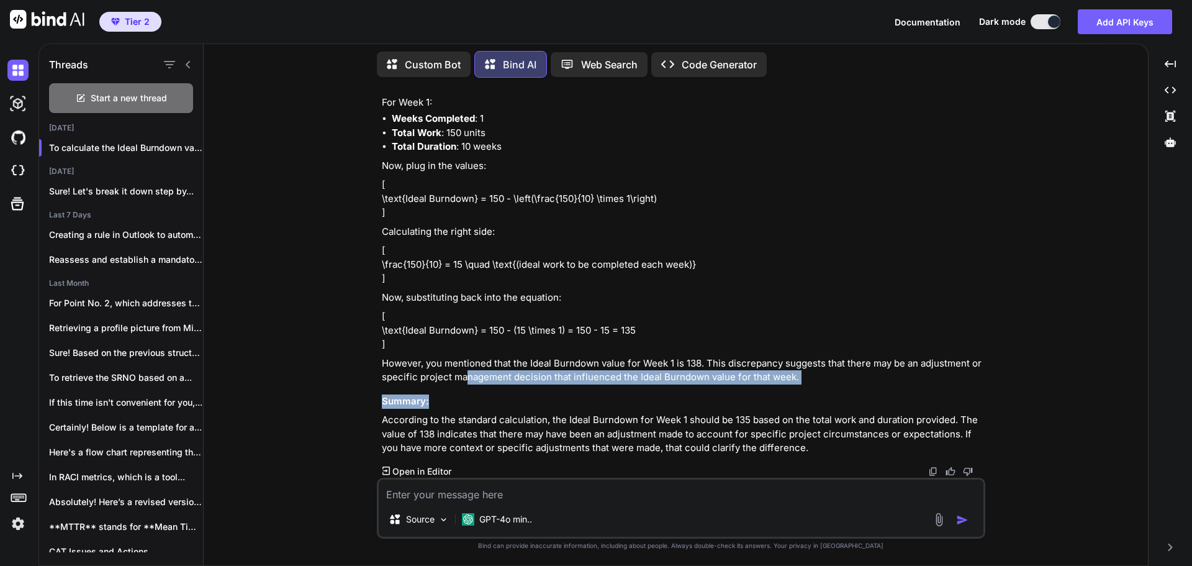
drag, startPoint x: 465, startPoint y: 380, endPoint x: 759, endPoint y: 393, distance: 293.9
click at [759, 393] on div "To calculate the Ideal Burndown value for Week 1, we need to understand the tot…" at bounding box center [682, 195] width 601 height 520
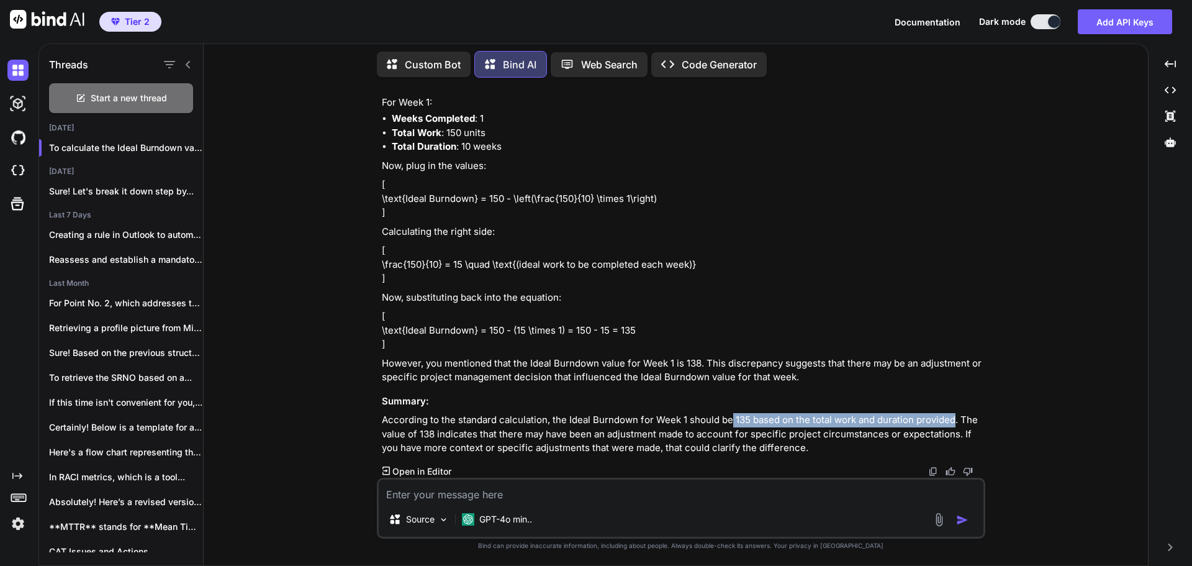
drag, startPoint x: 732, startPoint y: 419, endPoint x: 954, endPoint y: 418, distance: 221.6
click at [954, 418] on p "According to the standard calculation, the Ideal Burndown for Week 1 should be …" at bounding box center [682, 434] width 601 height 42
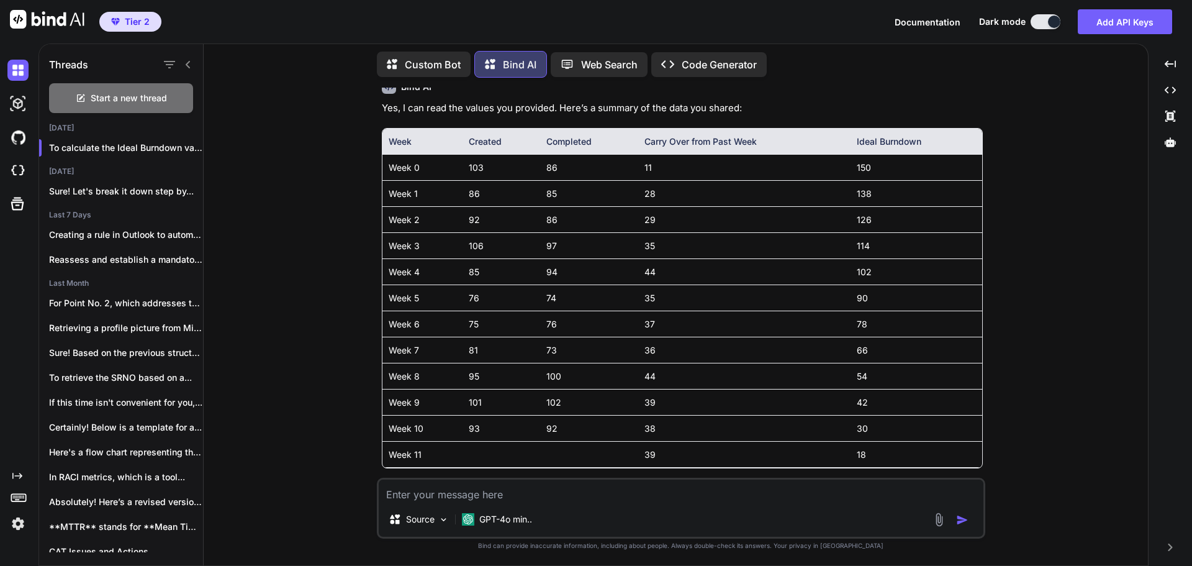
scroll to position [1693, 0]
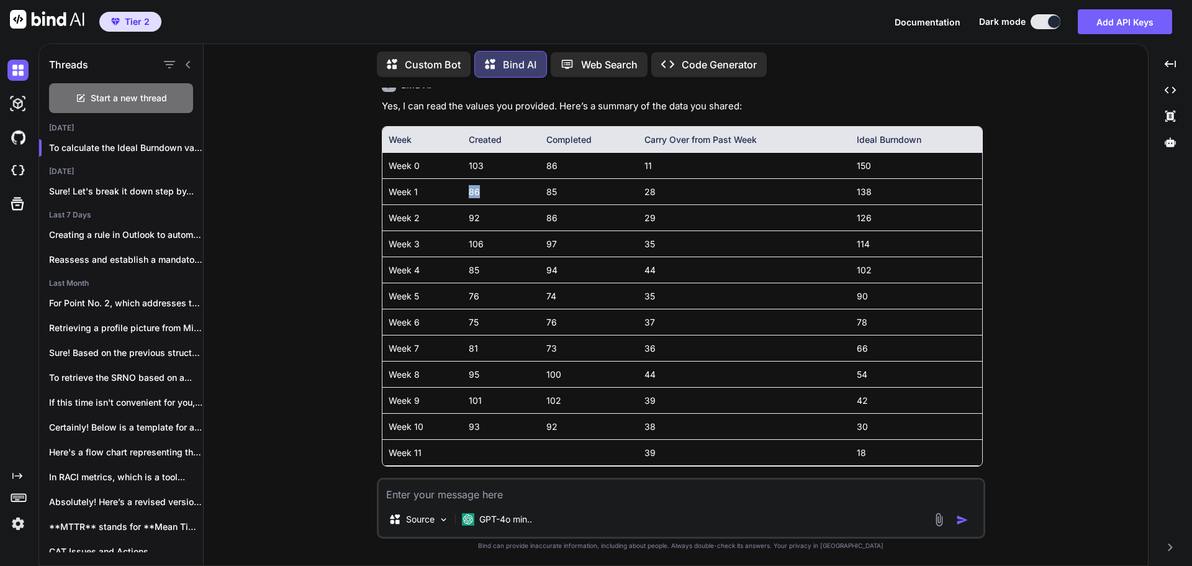
drag, startPoint x: 470, startPoint y: 191, endPoint x: 489, endPoint y: 191, distance: 18.6
click at [489, 191] on td "86" at bounding box center [501, 191] width 77 height 26
click at [712, 402] on td "39" at bounding box center [744, 400] width 212 height 26
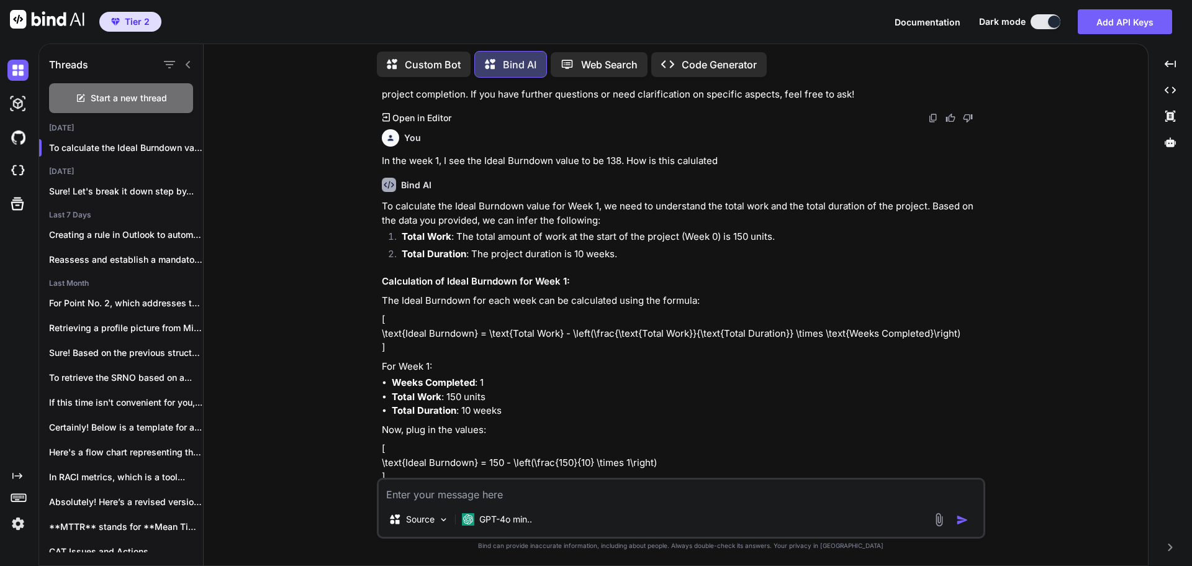
scroll to position [4052, 0]
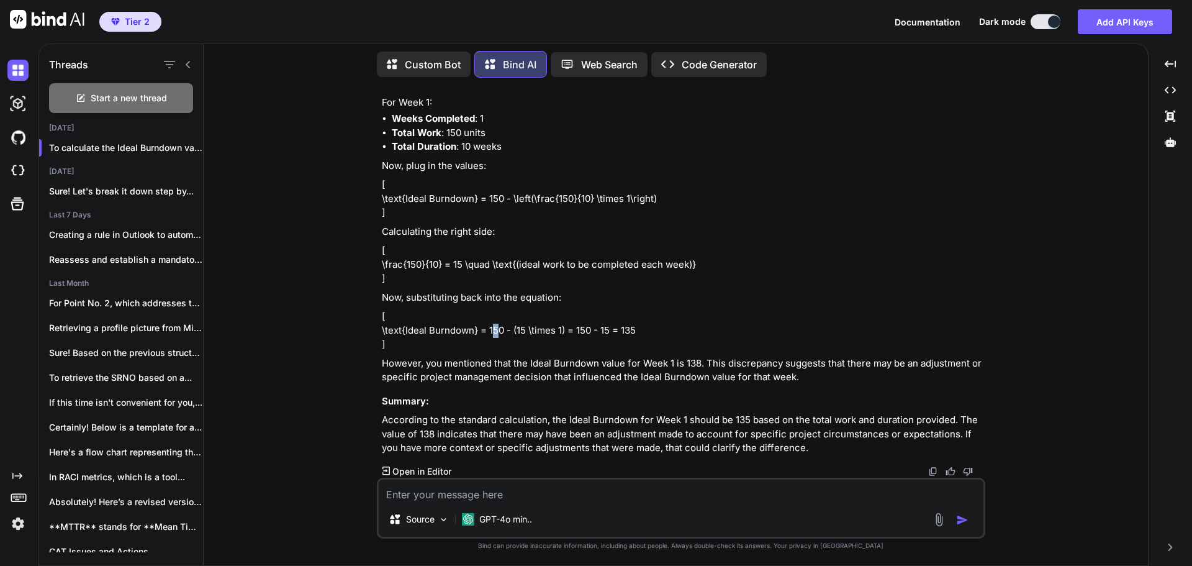
drag, startPoint x: 492, startPoint y: 330, endPoint x: 502, endPoint y: 330, distance: 9.9
click at [502, 330] on p "[ \text{Ideal Burndown} = 150 - (15 \times 1) = 150 - 15 = 135 ]" at bounding box center [682, 330] width 601 height 42
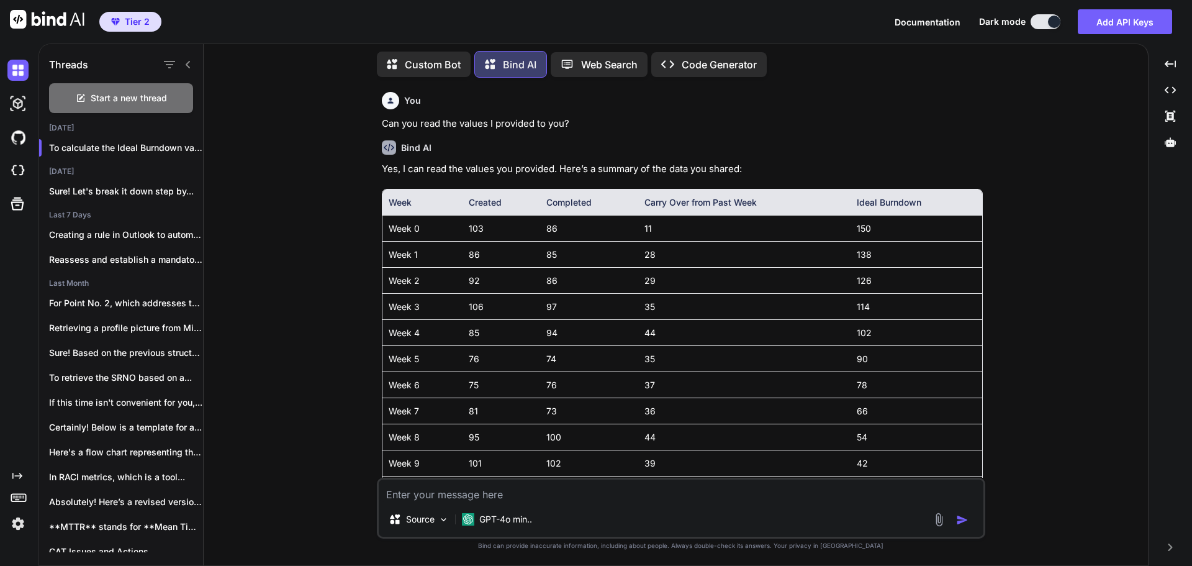
scroll to position [1631, 0]
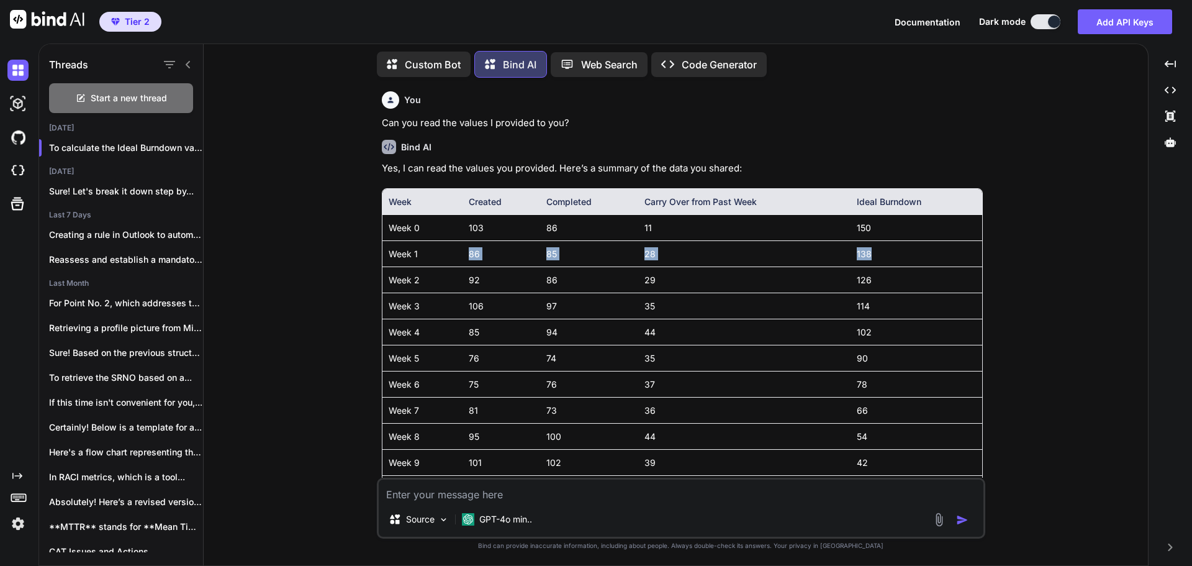
drag, startPoint x: 464, startPoint y: 253, endPoint x: 872, endPoint y: 260, distance: 407.3
click at [872, 260] on tr "Week 1 86 85 28 138" at bounding box center [682, 253] width 600 height 26
click at [865, 230] on td "150" at bounding box center [916, 227] width 131 height 26
drag, startPoint x: 855, startPoint y: 228, endPoint x: 881, endPoint y: 230, distance: 26.1
click at [881, 230] on td "150" at bounding box center [916, 227] width 131 height 26
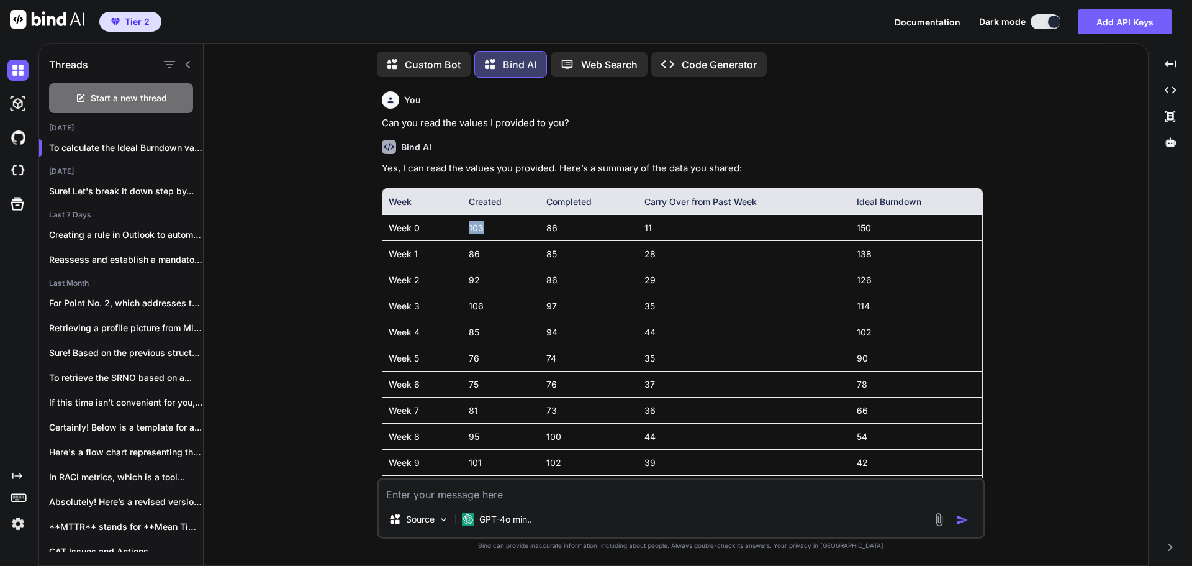
drag, startPoint x: 468, startPoint y: 227, endPoint x: 485, endPoint y: 227, distance: 17.4
click at [485, 227] on td "103" at bounding box center [501, 227] width 77 height 26
click at [139, 100] on span "Start a new thread" at bounding box center [129, 98] width 76 height 12
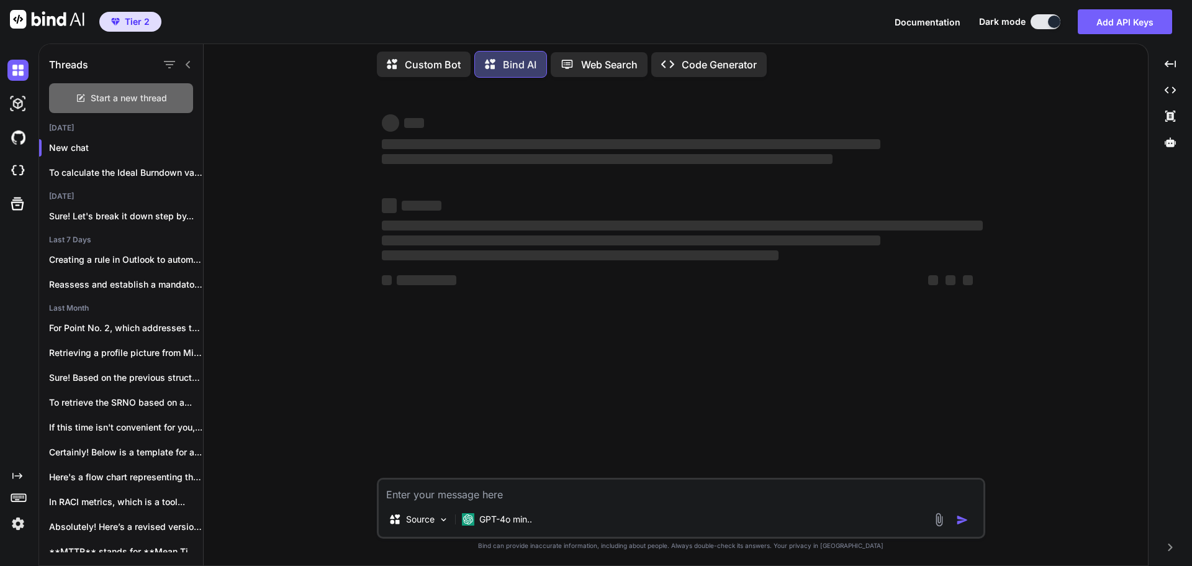
scroll to position [0, 0]
click at [502, 520] on p "GPT-4o min.." at bounding box center [505, 519] width 53 height 12
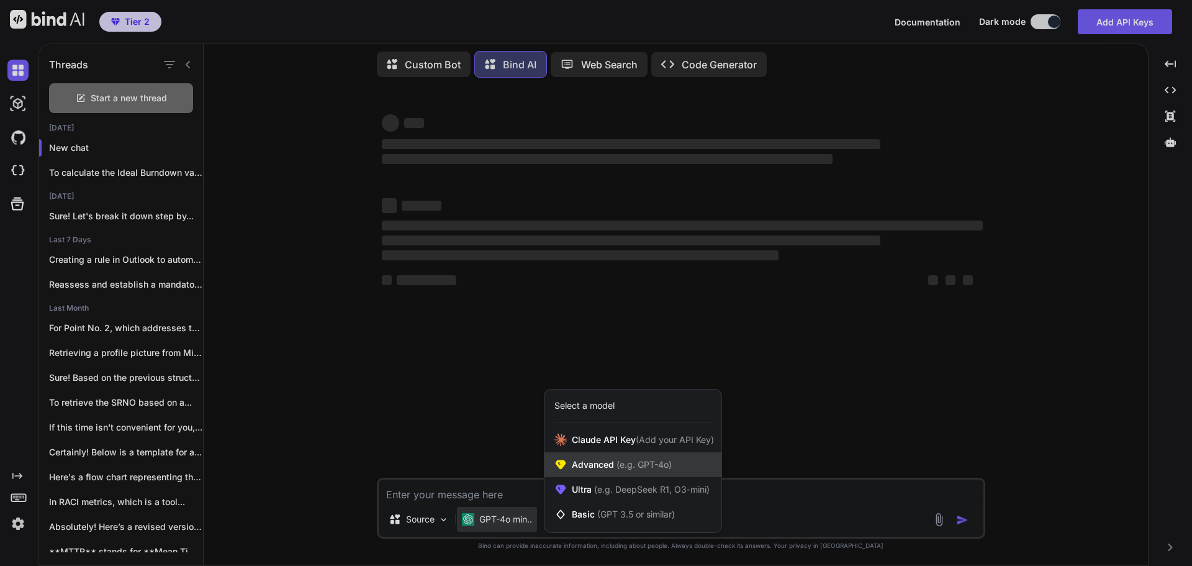
click at [621, 465] on span "(e.g. GPT-4o)" at bounding box center [643, 464] width 58 height 11
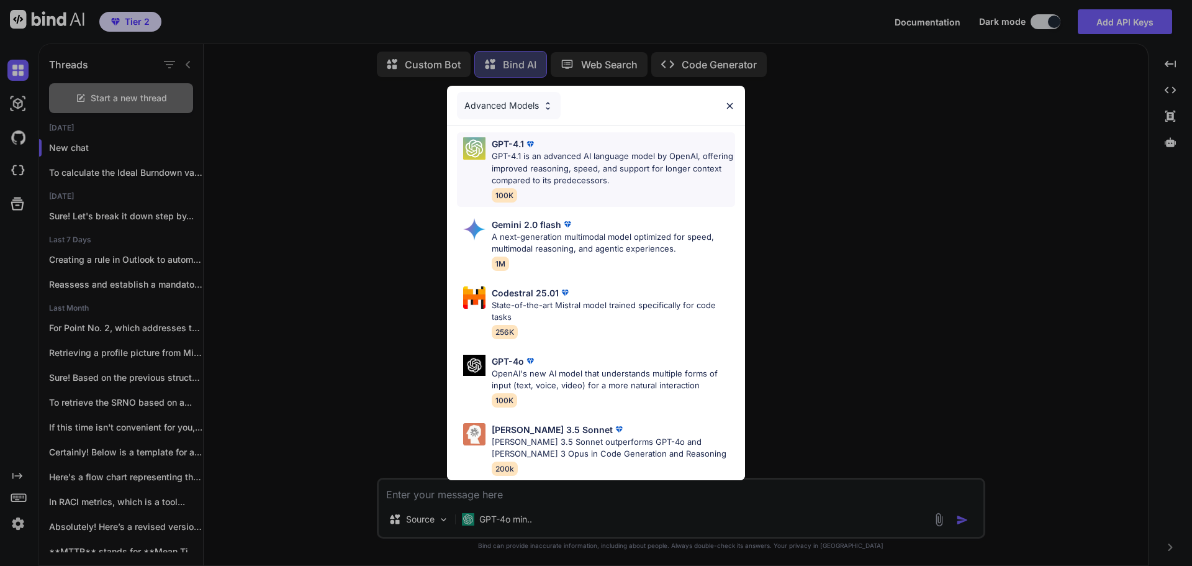
click at [602, 169] on p "GPT-4.1 is an advanced AI language model by OpenAI, offering improved reasoning…" at bounding box center [613, 168] width 243 height 37
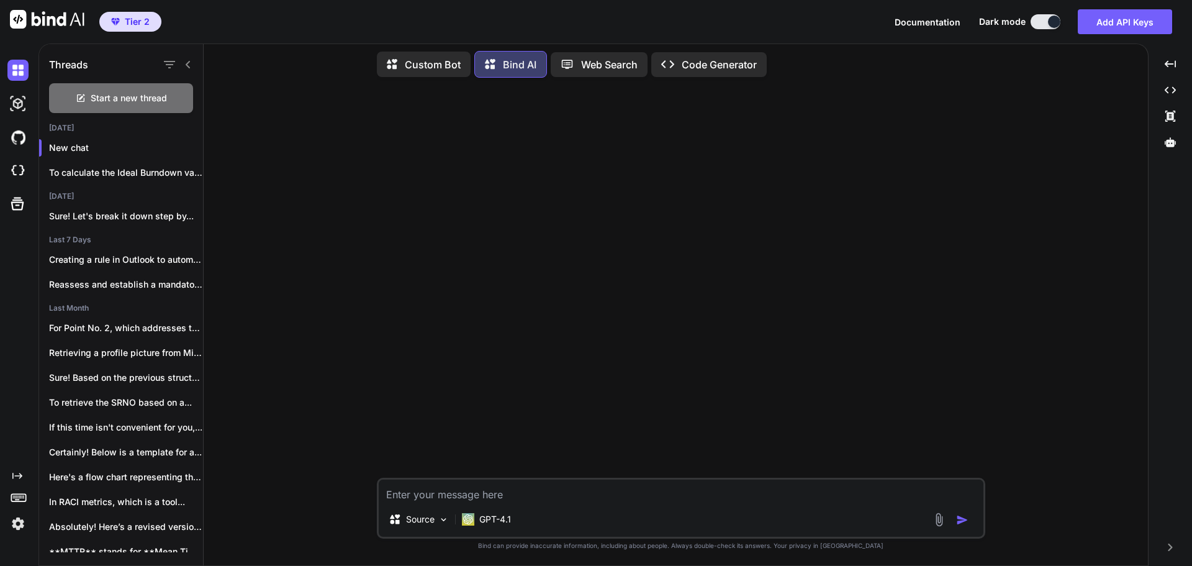
click at [558, 492] on textarea at bounding box center [681, 490] width 605 height 22
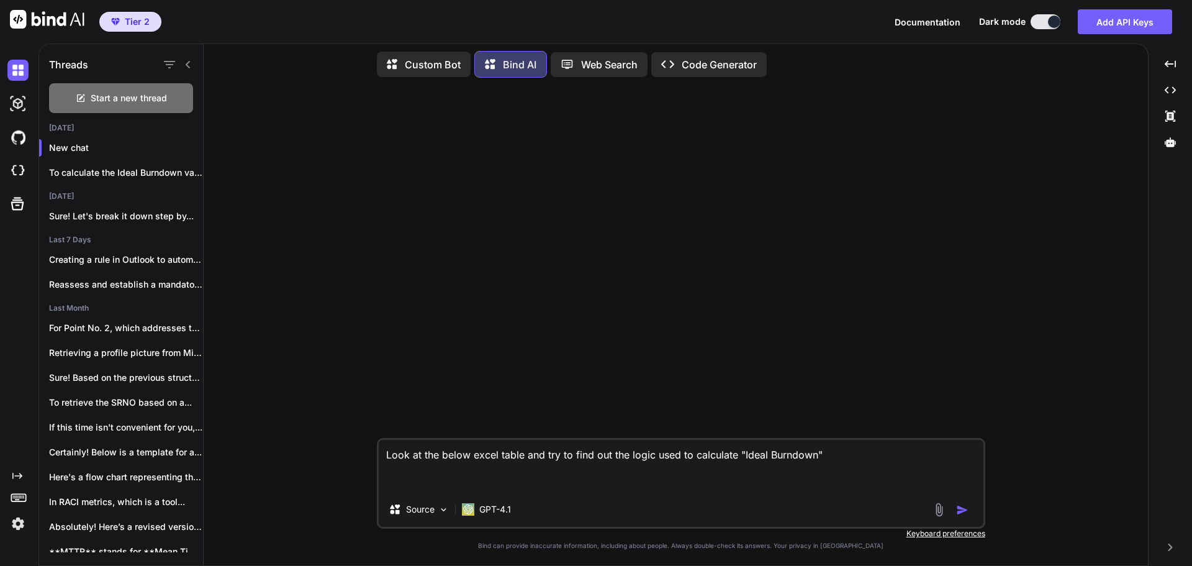
paste textarea "Week Created Completed Carry Over from past week Ideal burndown Week 0 103 86 1…"
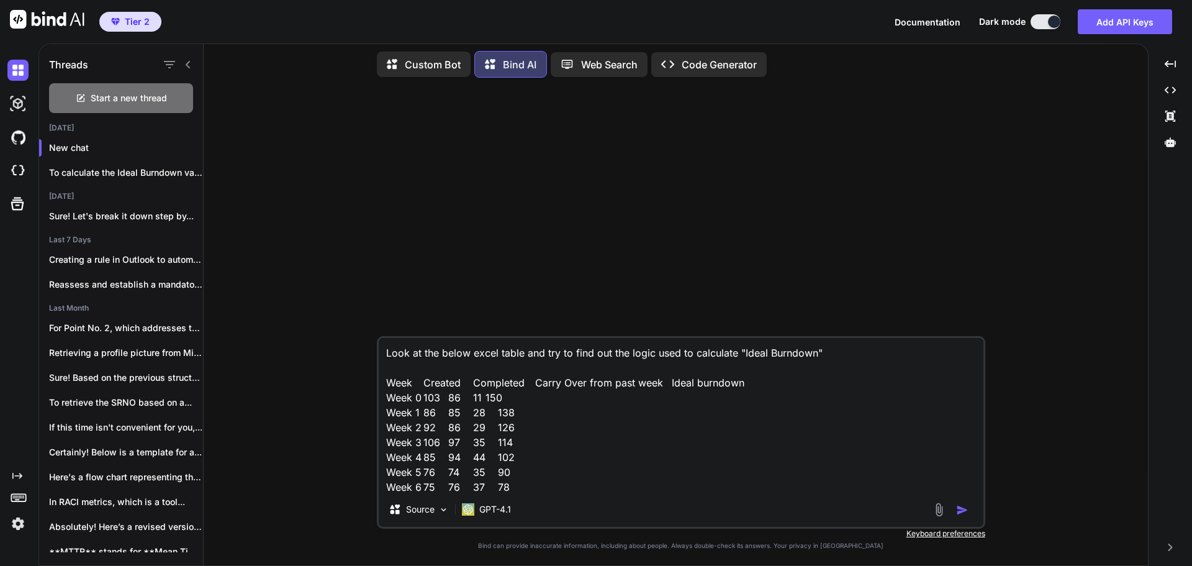
click at [839, 351] on textarea "Look at the below excel table and try to find out the logic used to calculate "…" at bounding box center [681, 415] width 605 height 154
type textarea "Look at the below excel table and try to find out the logic used to calculate "…"
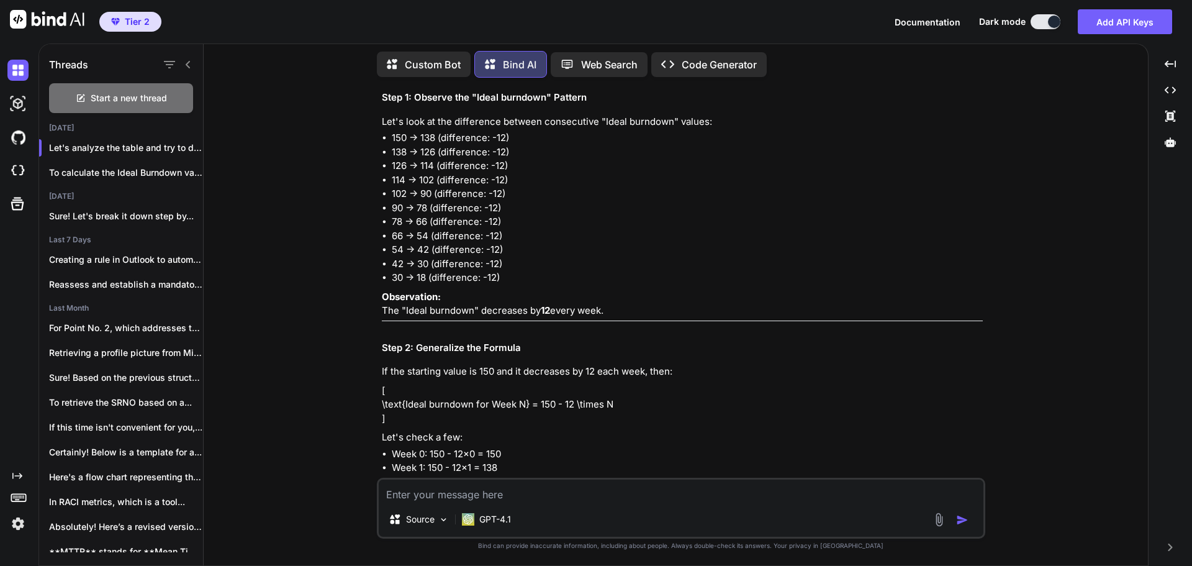
scroll to position [559, 0]
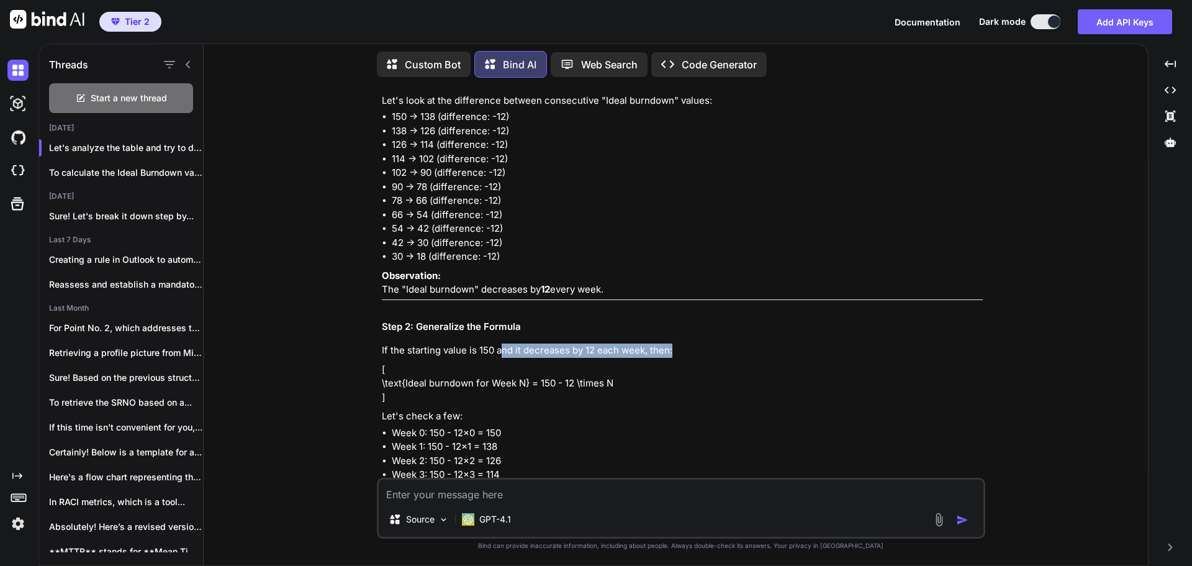
drag, startPoint x: 500, startPoint y: 366, endPoint x: 683, endPoint y: 366, distance: 182.5
click at [683, 358] on p "If the starting value is 150 and it decreases by 12 each week, then:" at bounding box center [682, 350] width 601 height 14
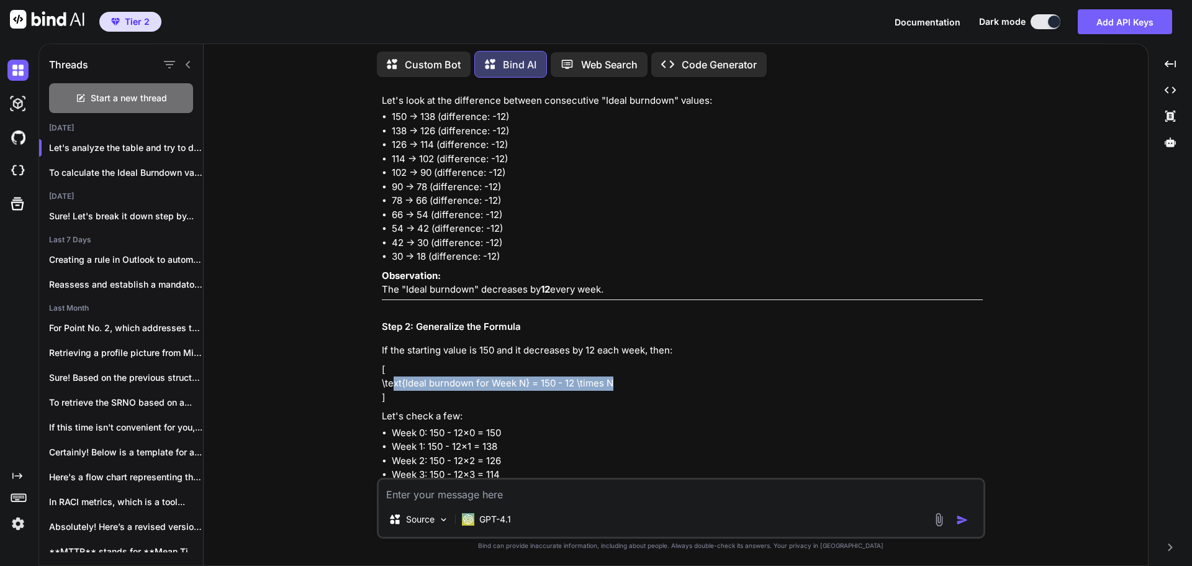
drag, startPoint x: 391, startPoint y: 399, endPoint x: 637, endPoint y: 397, distance: 245.8
click at [637, 397] on p "[ \text{Ideal burndown for Week N} = 150 - 12 \times N ]" at bounding box center [682, 384] width 601 height 42
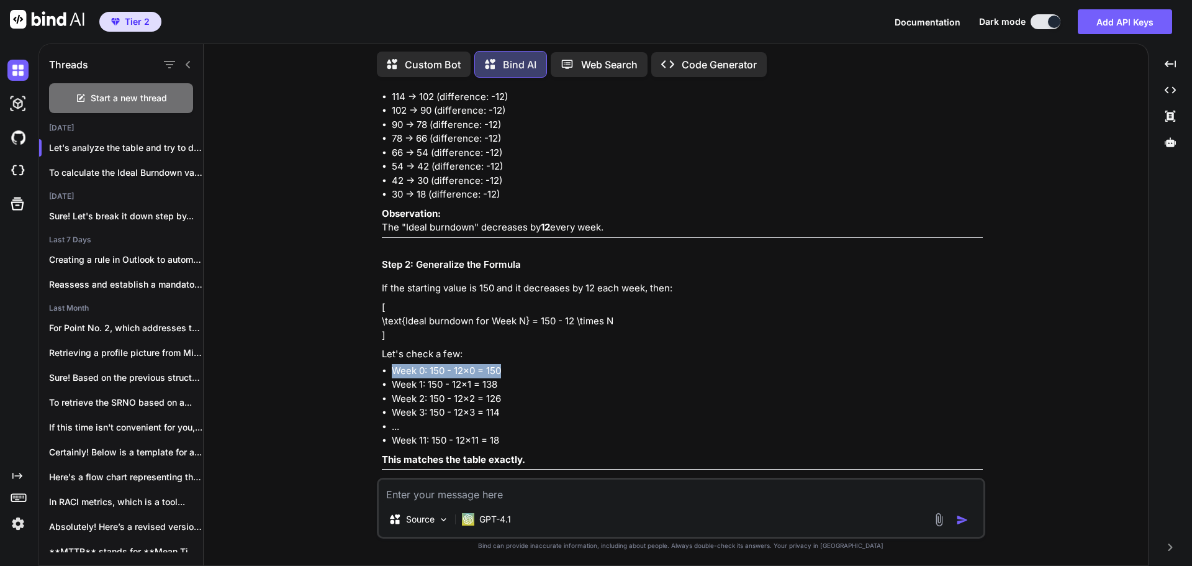
drag, startPoint x: 394, startPoint y: 384, endPoint x: 521, endPoint y: 385, distance: 127.9
click at [521, 378] on li "Week 0: 150 - 12×0 = 150" at bounding box center [687, 371] width 591 height 14
drag, startPoint x: 494, startPoint y: 400, endPoint x: 526, endPoint y: 401, distance: 32.3
click at [526, 401] on ul "Week 0: 150 - 12×0 = 150 Week 1: 150 - 12×1 = 138 Week 2: 150 - 12×2 = 126 Week…" at bounding box center [682, 406] width 601 height 84
click at [741, 361] on p "Let's check a few:" at bounding box center [682, 354] width 601 height 14
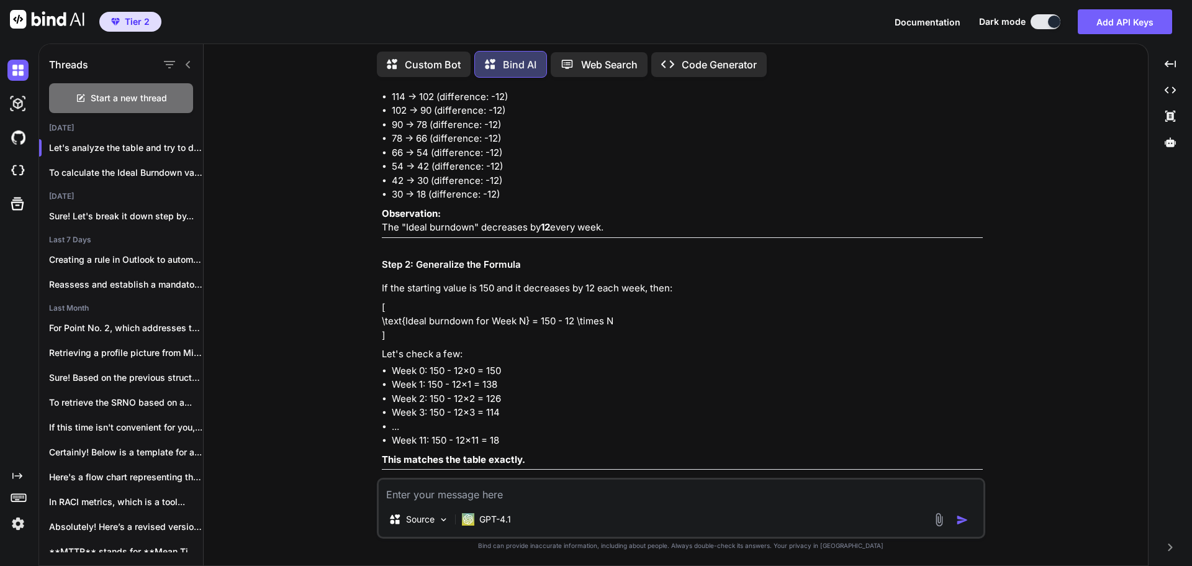
scroll to position [683, 0]
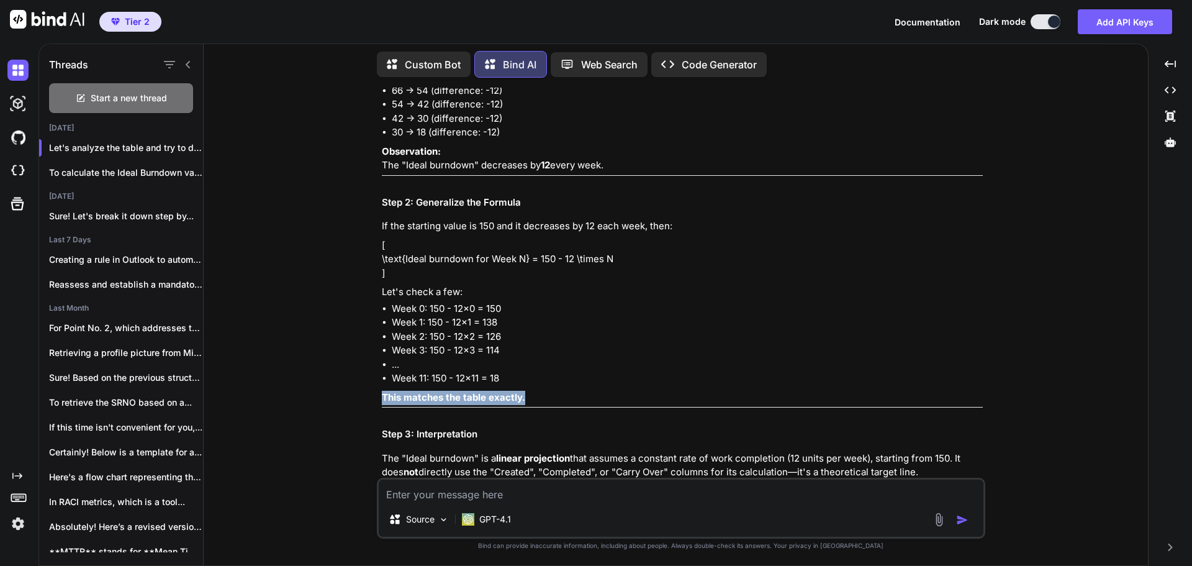
drag, startPoint x: 381, startPoint y: 412, endPoint x: 529, endPoint y: 410, distance: 147.8
click at [529, 405] on p "This matches the table exactly." at bounding box center [682, 397] width 601 height 14
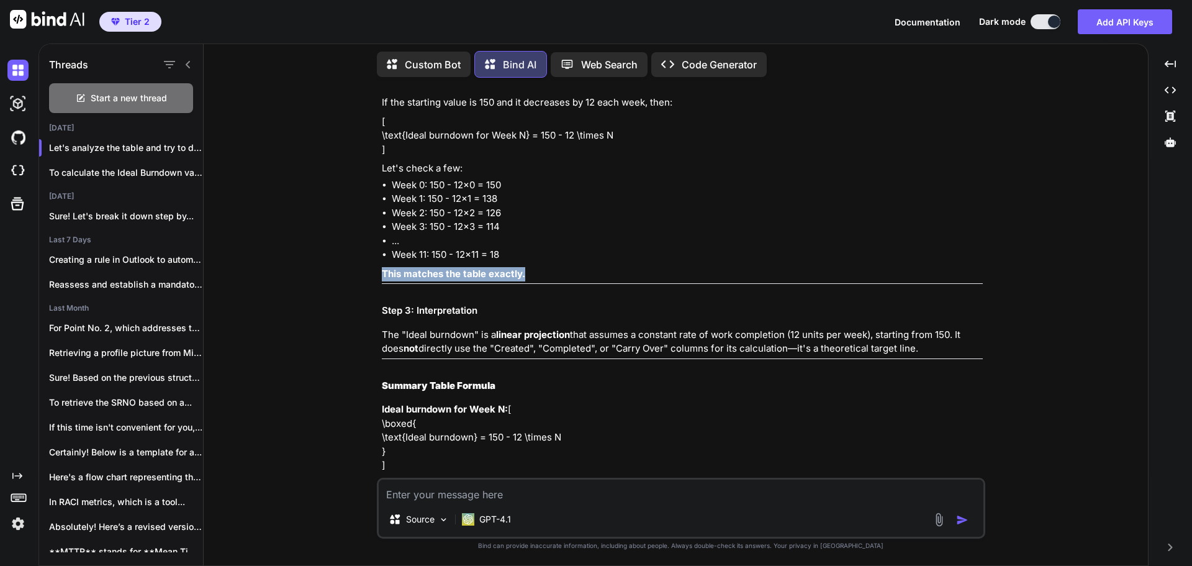
scroll to position [807, 0]
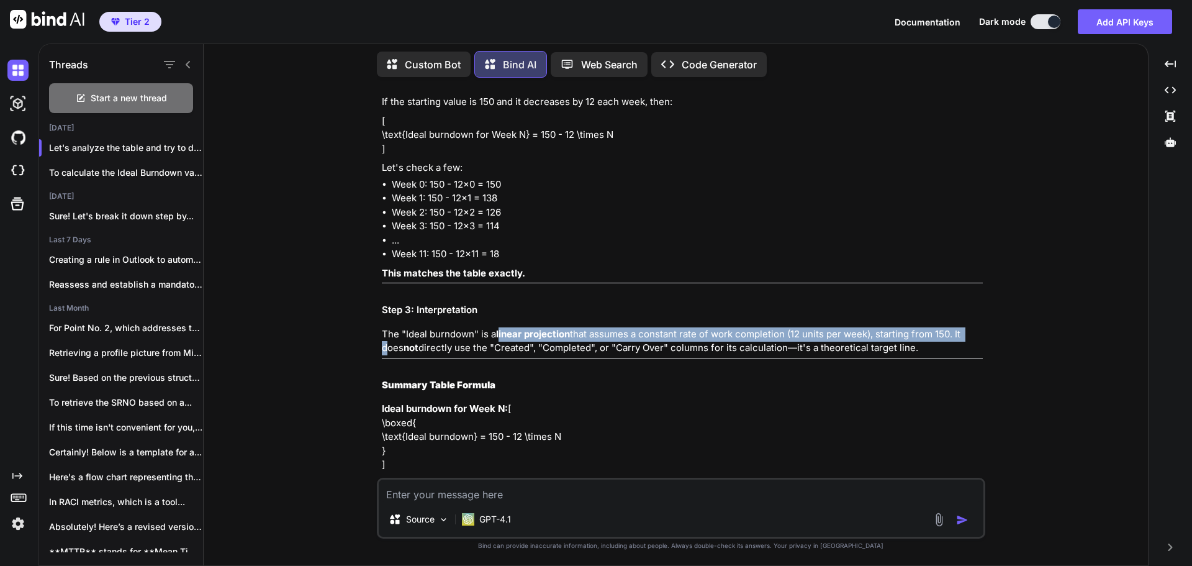
drag, startPoint x: 501, startPoint y: 350, endPoint x: 973, endPoint y: 343, distance: 471.9
click at [973, 343] on p "The "Ideal burndown" is a linear projection that assumes a constant rate of wor…" at bounding box center [682, 341] width 601 height 28
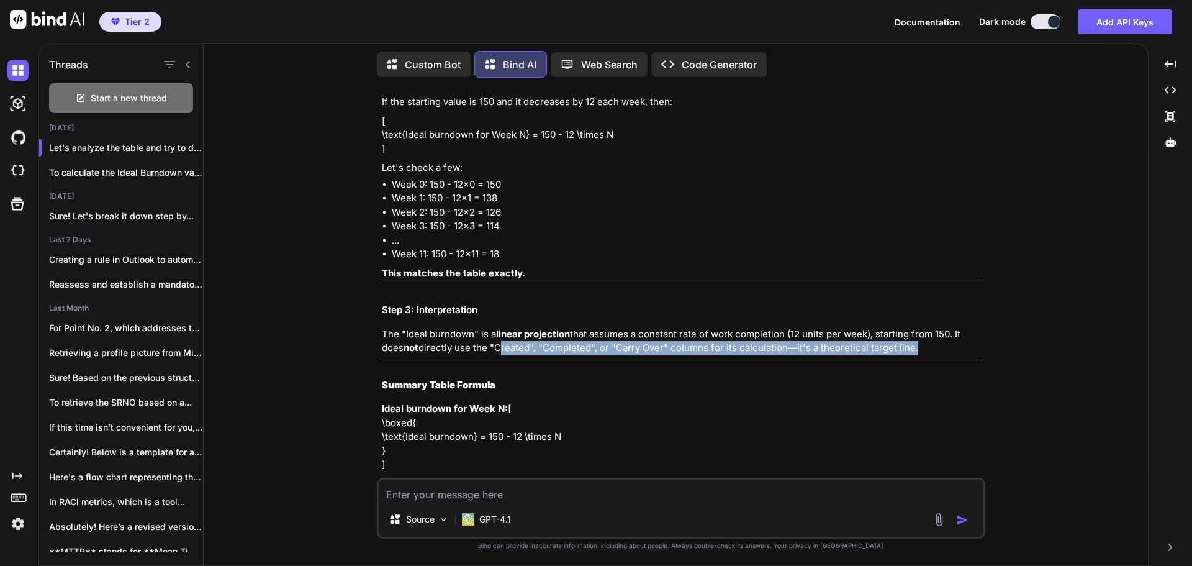
drag, startPoint x: 528, startPoint y: 363, endPoint x: 918, endPoint y: 369, distance: 390.5
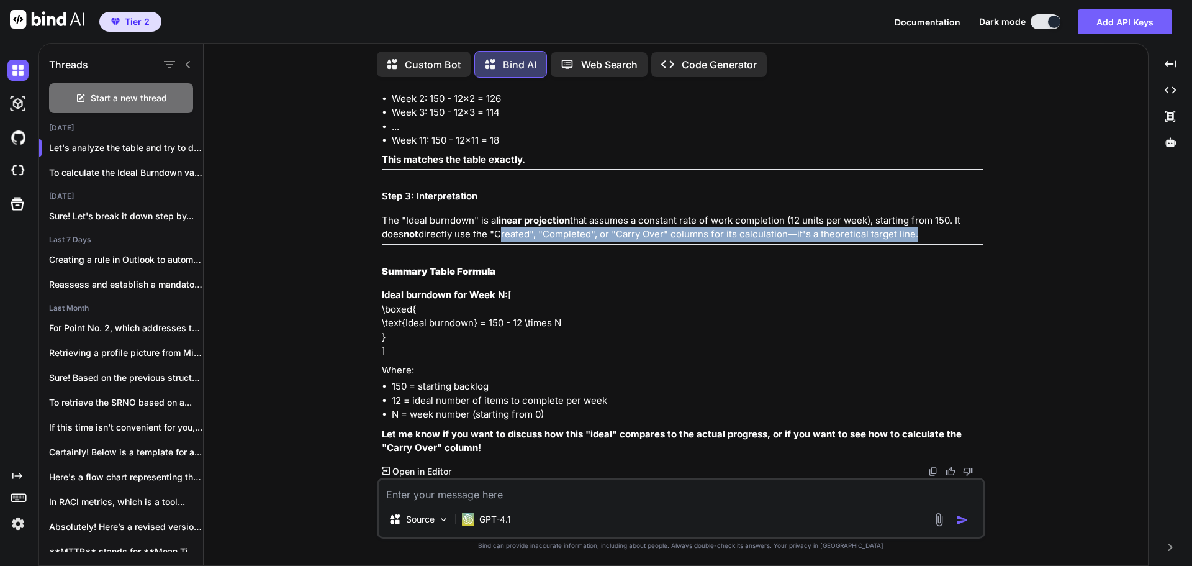
scroll to position [949, 0]
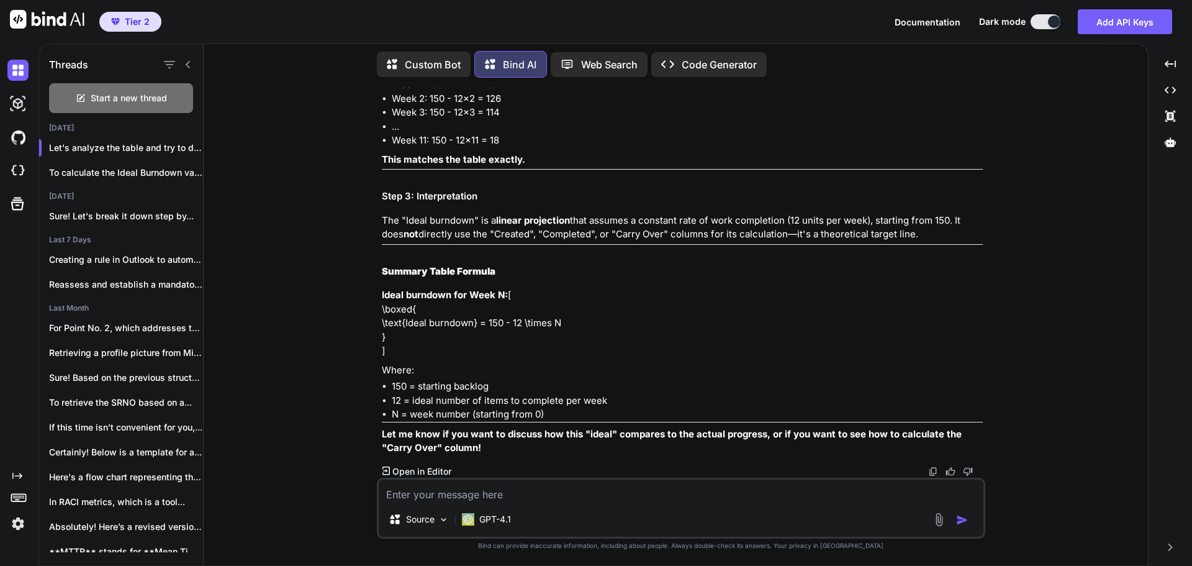
click at [488, 490] on textarea at bounding box center [681, 490] width 605 height 22
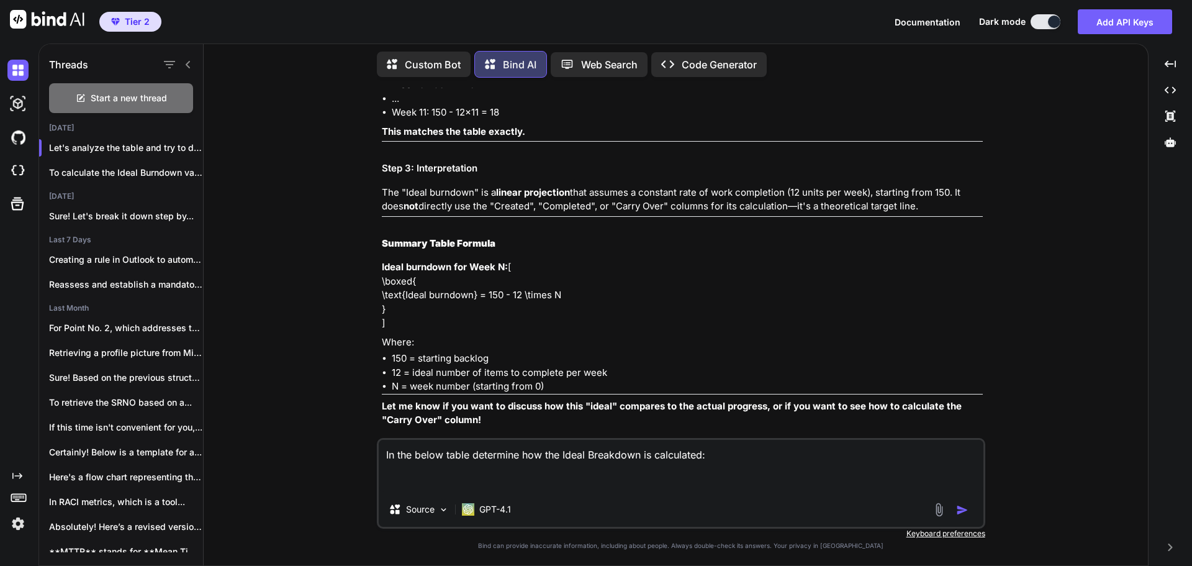
paste textarea "Week Created Completed Carry Over from past week Ideal burndown Week 0 30 12 8 …"
type textarea "In the below table determine how the Ideal Breakdown is calculated: Week Create…"
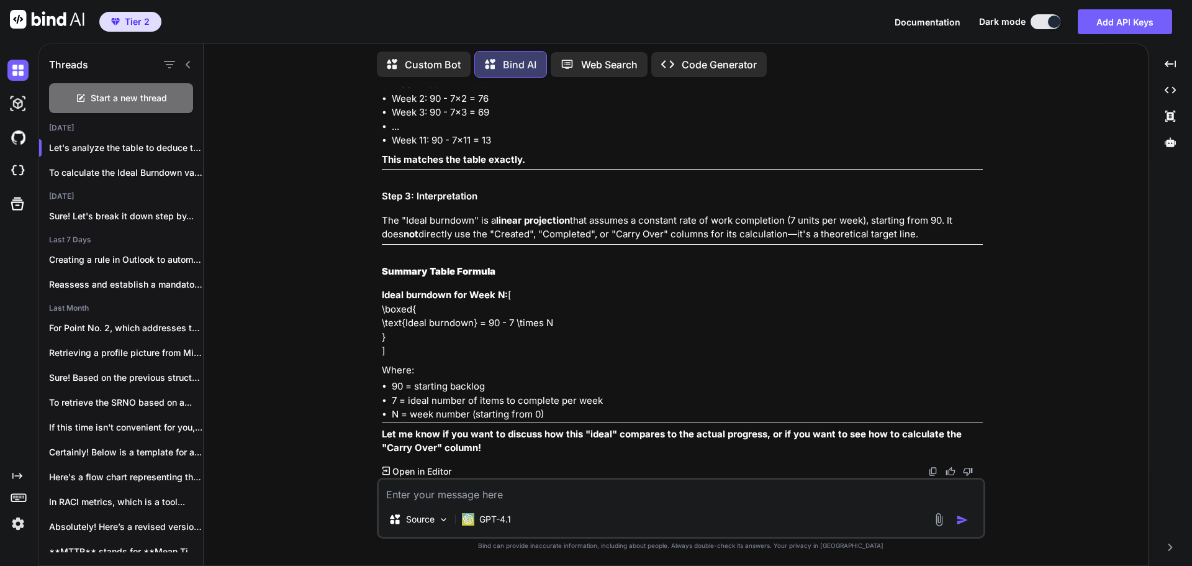
scroll to position [2276, 0]
click at [639, 497] on textarea at bounding box center [681, 490] width 605 height 22
type textarea "My question is what was the logic of picking the up the 7 to reduce from each w…"
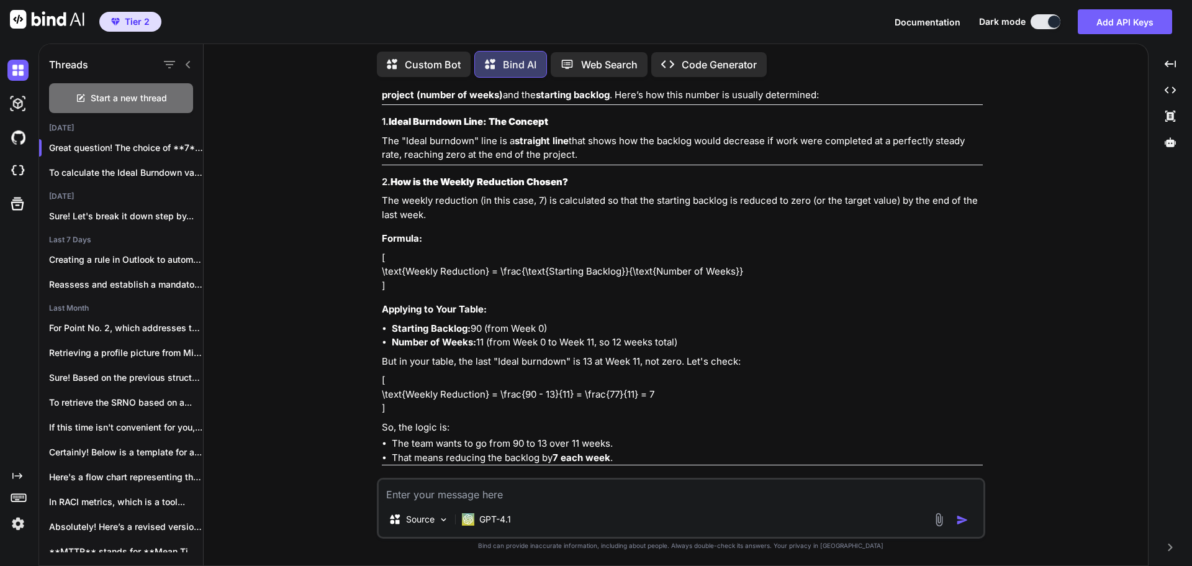
scroll to position [2717, 0]
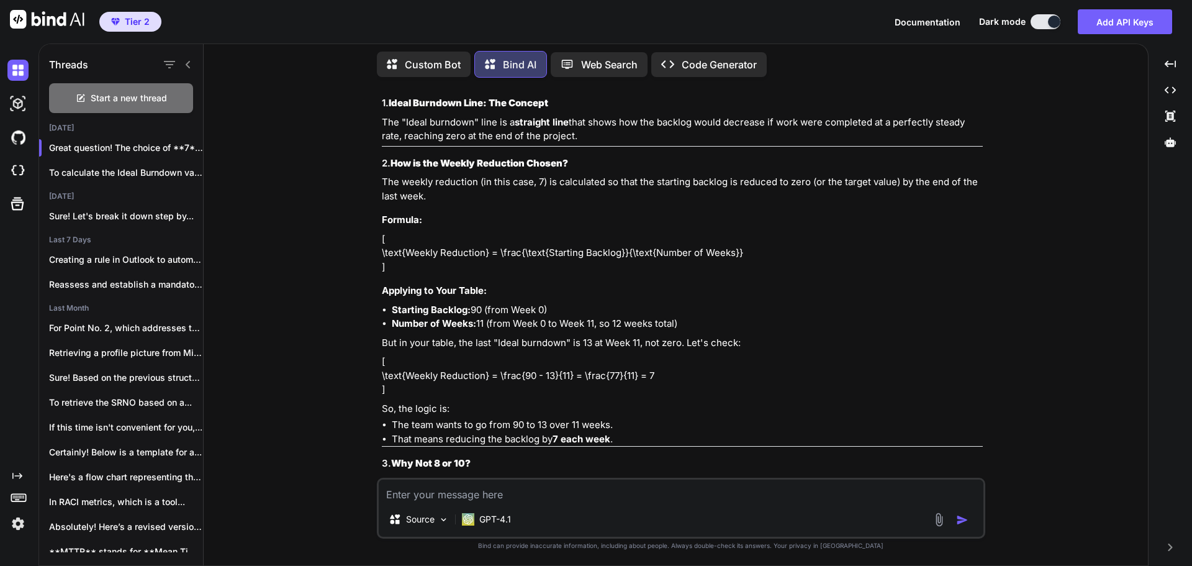
drag, startPoint x: 526, startPoint y: 381, endPoint x: 680, endPoint y: 380, distance: 154.0
click at [680, 331] on li "Number of Weeks: 11 (from Week 0 to Week 11, so 12 weeks total)" at bounding box center [687, 324] width 591 height 14
click at [774, 331] on li "Number of Weeks: 11 (from Week 0 to Week 11, so 12 weeks total)" at bounding box center [687, 324] width 591 height 14
drag, startPoint x: 580, startPoint y: 397, endPoint x: 733, endPoint y: 398, distance: 152.7
click at [733, 350] on p "But in your table, the last "Ideal burndown" is 13 at Week 11, not zero. Let's …" at bounding box center [682, 343] width 601 height 14
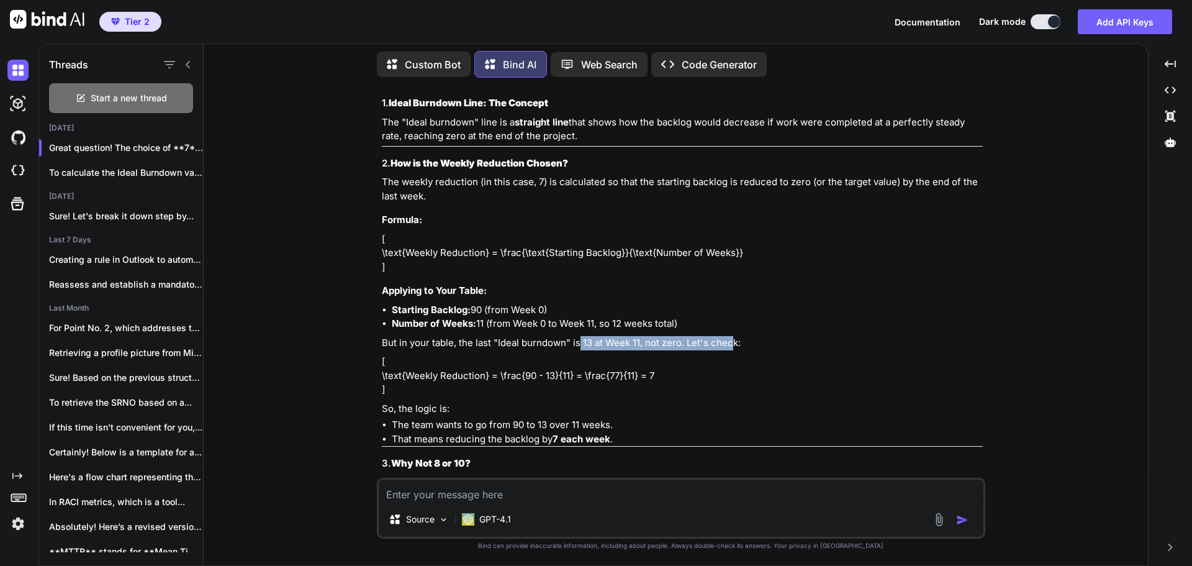
scroll to position [2779, 0]
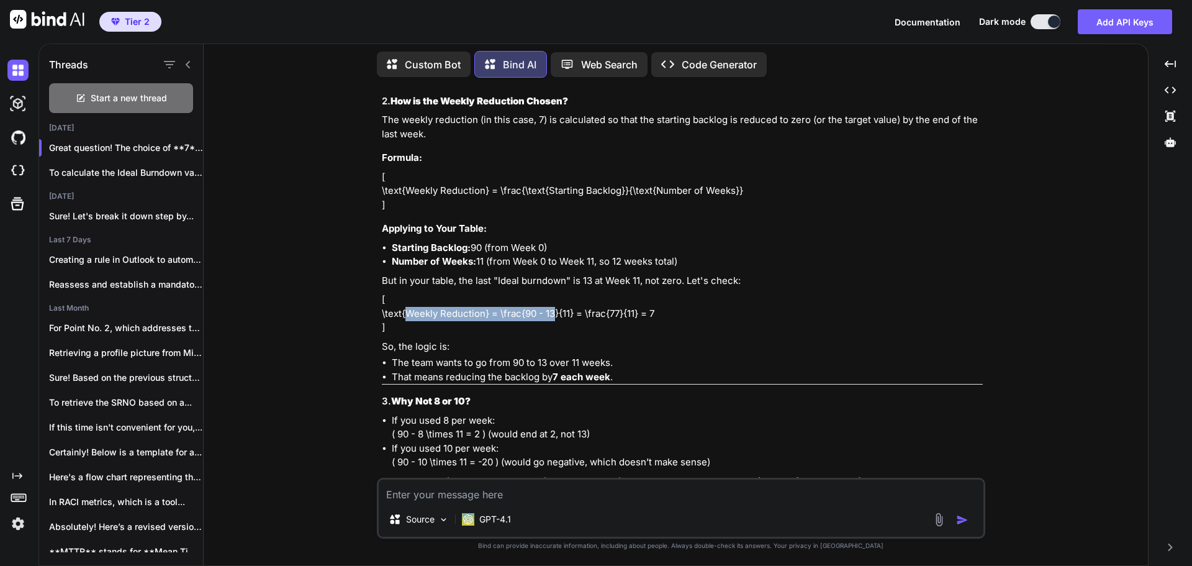
drag, startPoint x: 409, startPoint y: 371, endPoint x: 556, endPoint y: 371, distance: 146.5
click at [556, 335] on p "[ \text{Weekly Reduction} = \frac{90 - 13}{11} = \frac{77}{11} = 7 ]" at bounding box center [682, 313] width 601 height 42
click at [698, 335] on p "[ \text{Weekly Reduction} = \frac{90 - 13}{11} = \frac{77}{11} = 7 ]" at bounding box center [682, 313] width 601 height 42
drag, startPoint x: 564, startPoint y: 369, endPoint x: 659, endPoint y: 370, distance: 95.6
click at [659, 335] on p "[ \text{Weekly Reduction} = \frac{90 - 13}{11} = \frac{77}{11} = 7 ]" at bounding box center [682, 313] width 601 height 42
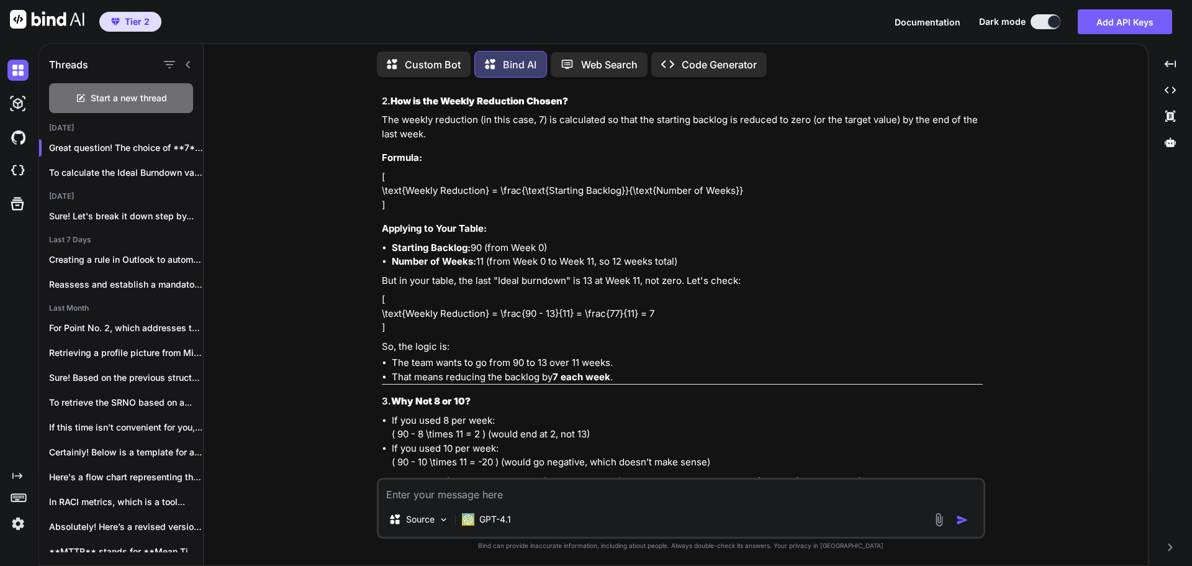
click at [502, 335] on p "[ \text{Weekly Reduction} = \frac{90 - 13}{11} = \frac{77}{11} = 7 ]" at bounding box center [682, 313] width 601 height 42
drag, startPoint x: 528, startPoint y: 372, endPoint x: 551, endPoint y: 370, distance: 23.0
click at [551, 335] on p "[ \text{Weekly Reduction} = \frac{90 - 13}{11} = \frac{77}{11} = 7 ]" at bounding box center [682, 313] width 601 height 42
drag, startPoint x: 471, startPoint y: 305, endPoint x: 553, endPoint y: 302, distance: 82.0
click at [553, 255] on li "Starting Backlog: 90 (from Week 0)" at bounding box center [687, 248] width 591 height 14
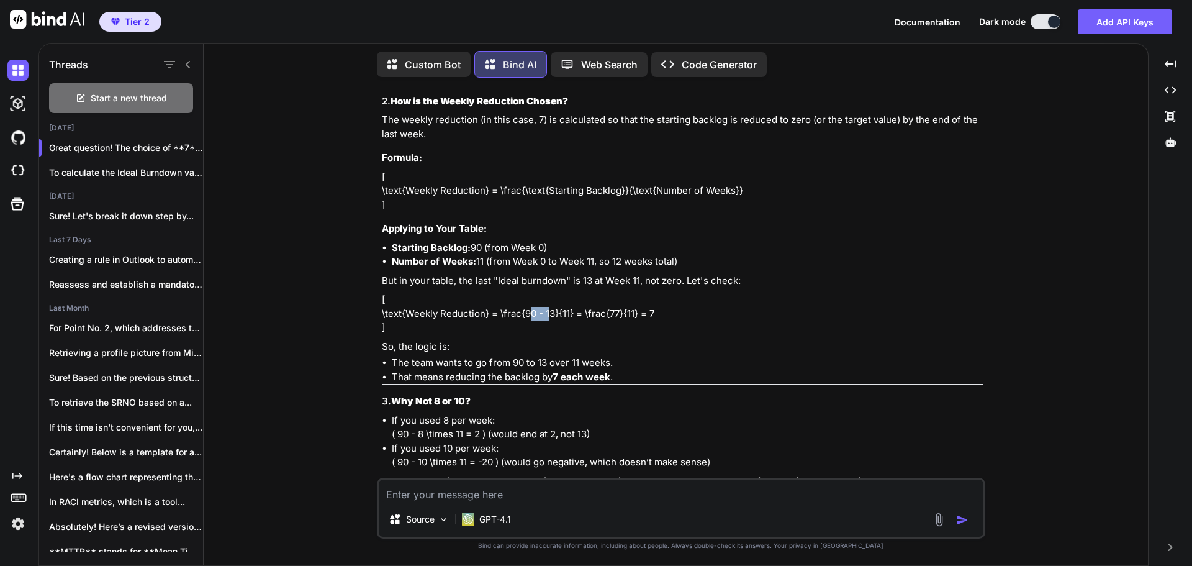
drag, startPoint x: 477, startPoint y: 318, endPoint x: 688, endPoint y: 318, distance: 211.1
click at [688, 269] on li "Number of Weeks: 11 (from Week 0 to Week 11, so 12 weeks total)" at bounding box center [687, 262] width 591 height 14
drag, startPoint x: 511, startPoint y: 418, endPoint x: 621, endPoint y: 415, distance: 109.9
click at [621, 370] on li "The team wants to go from 90 to 13 over 11 weeks." at bounding box center [687, 363] width 591 height 14
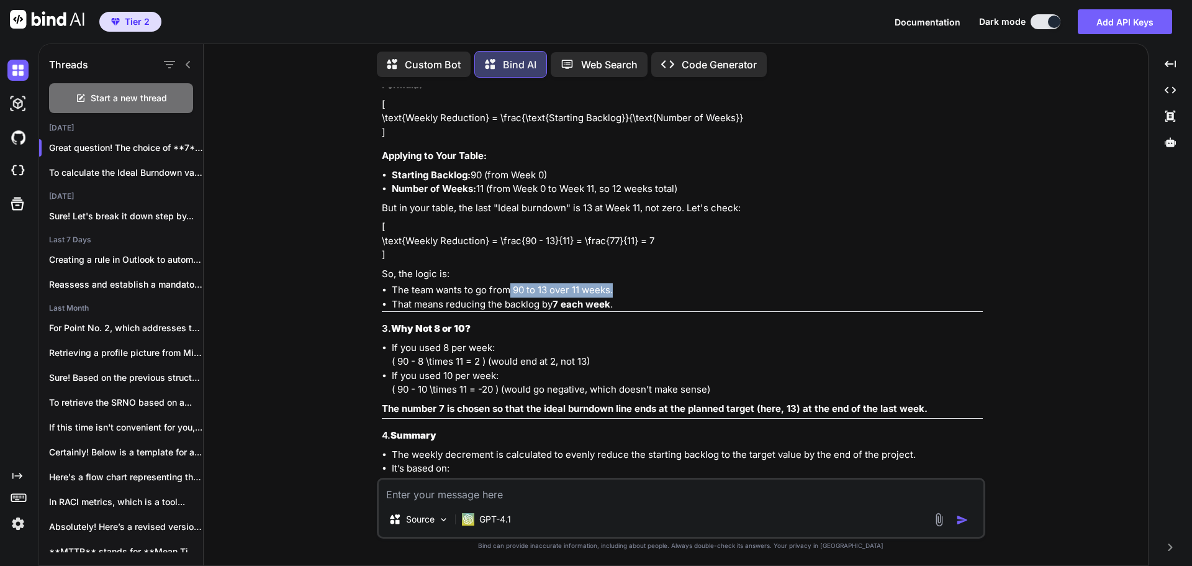
scroll to position [2995, 0]
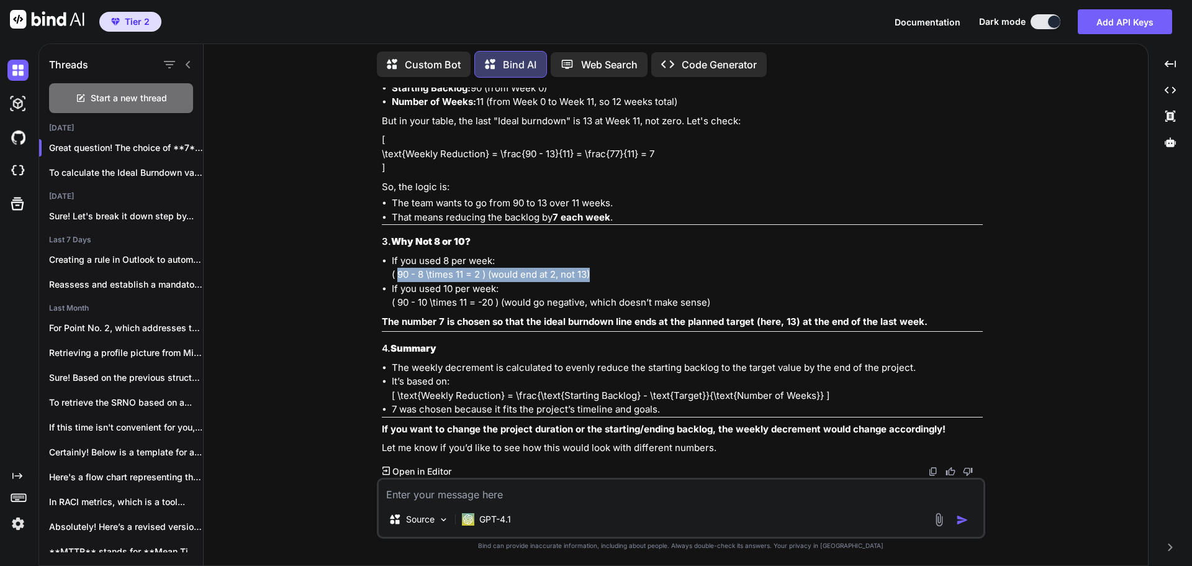
drag, startPoint x: 589, startPoint y: 275, endPoint x: 395, endPoint y: 275, distance: 193.7
click at [395, 275] on li "If you used 8 per week: ( 90 - 8 \times 11 = 2 ) (would end at 2, not 13)" at bounding box center [687, 268] width 591 height 28
click at [463, 294] on li "If you used 10 per week: ( 90 - 10 \times 11 = -20 ) (would go negative, which …" at bounding box center [687, 296] width 591 height 28
drag, startPoint x: 397, startPoint y: 304, endPoint x: 718, endPoint y: 307, distance: 320.3
click at [718, 307] on li "If you used 10 per week: ( 90 - 10 \times 11 = -20 ) (would go negative, which …" at bounding box center [687, 296] width 591 height 28
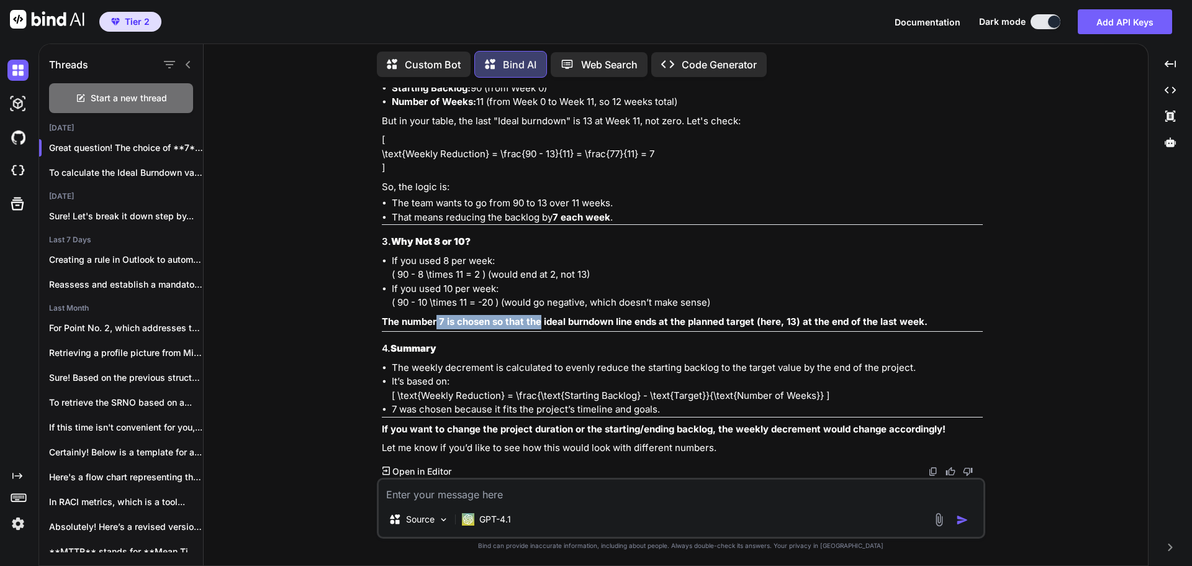
drag, startPoint x: 435, startPoint y: 319, endPoint x: 539, endPoint y: 319, distance: 104.3
click at [539, 319] on strong "The number 7 is chosen so that the ideal burndown line ends at the planned targ…" at bounding box center [655, 321] width 546 height 12
drag, startPoint x: 797, startPoint y: 322, endPoint x: 919, endPoint y: 324, distance: 121.7
click at [919, 324] on strong "The number 7 is chosen so that the ideal burndown line ends at the planned targ…" at bounding box center [655, 321] width 546 height 12
drag, startPoint x: 559, startPoint y: 393, endPoint x: 704, endPoint y: 394, distance: 145.3
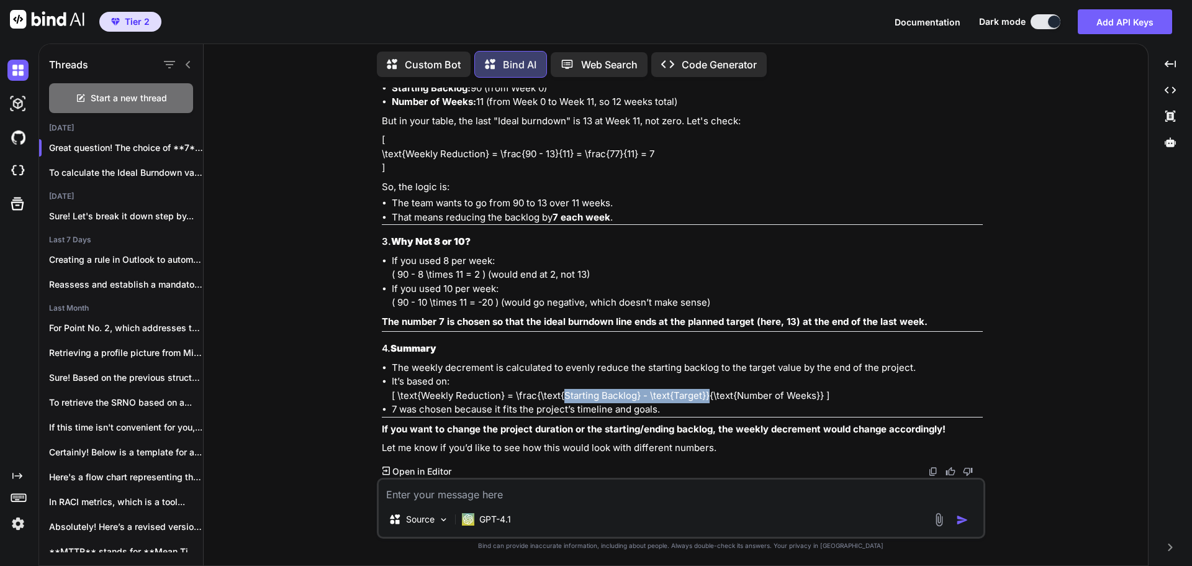
click at [704, 394] on li "It’s based on: [ \text{Weekly Reduction} = \frac{\text{Starting Backlog} - \tex…" at bounding box center [687, 388] width 591 height 28
drag, startPoint x: 524, startPoint y: 155, endPoint x: 704, endPoint y: 153, distance: 180.0
click at [704, 153] on p "[ \text{Weekly Reduction} = \frac{90 - 13}{11} = \frac{77}{11} = 7 ]" at bounding box center [682, 154] width 601 height 42
drag, startPoint x: 459, startPoint y: 273, endPoint x: 589, endPoint y: 276, distance: 129.8
click at [589, 276] on li "If you used 8 per week: ( 90 - 8 \times 11 = 2 ) (would end at 2, not 13)" at bounding box center [687, 268] width 591 height 28
